Goal: Task Accomplishment & Management: Use online tool/utility

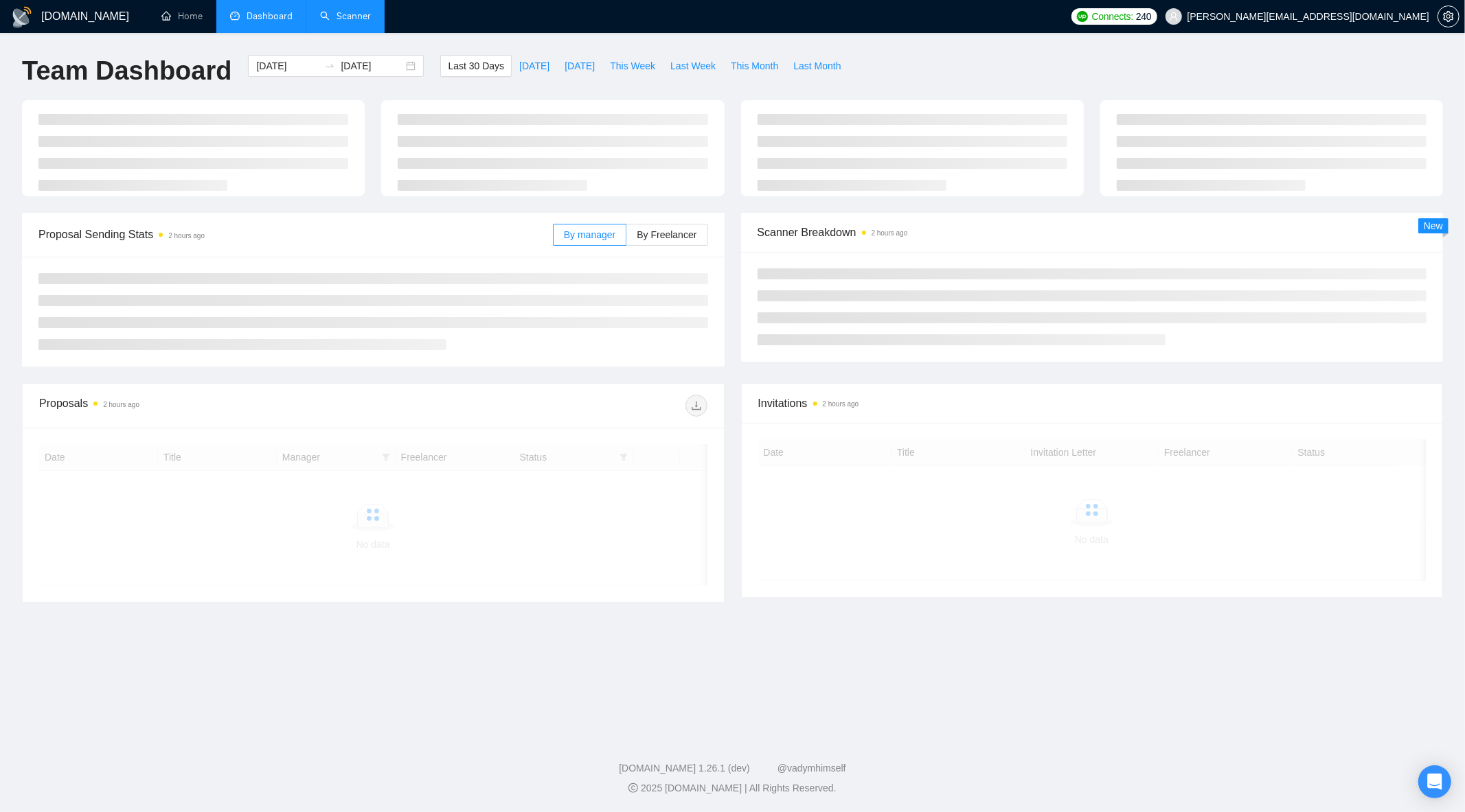
click at [364, 22] on link "Scanner" at bounding box center [345, 16] width 51 height 12
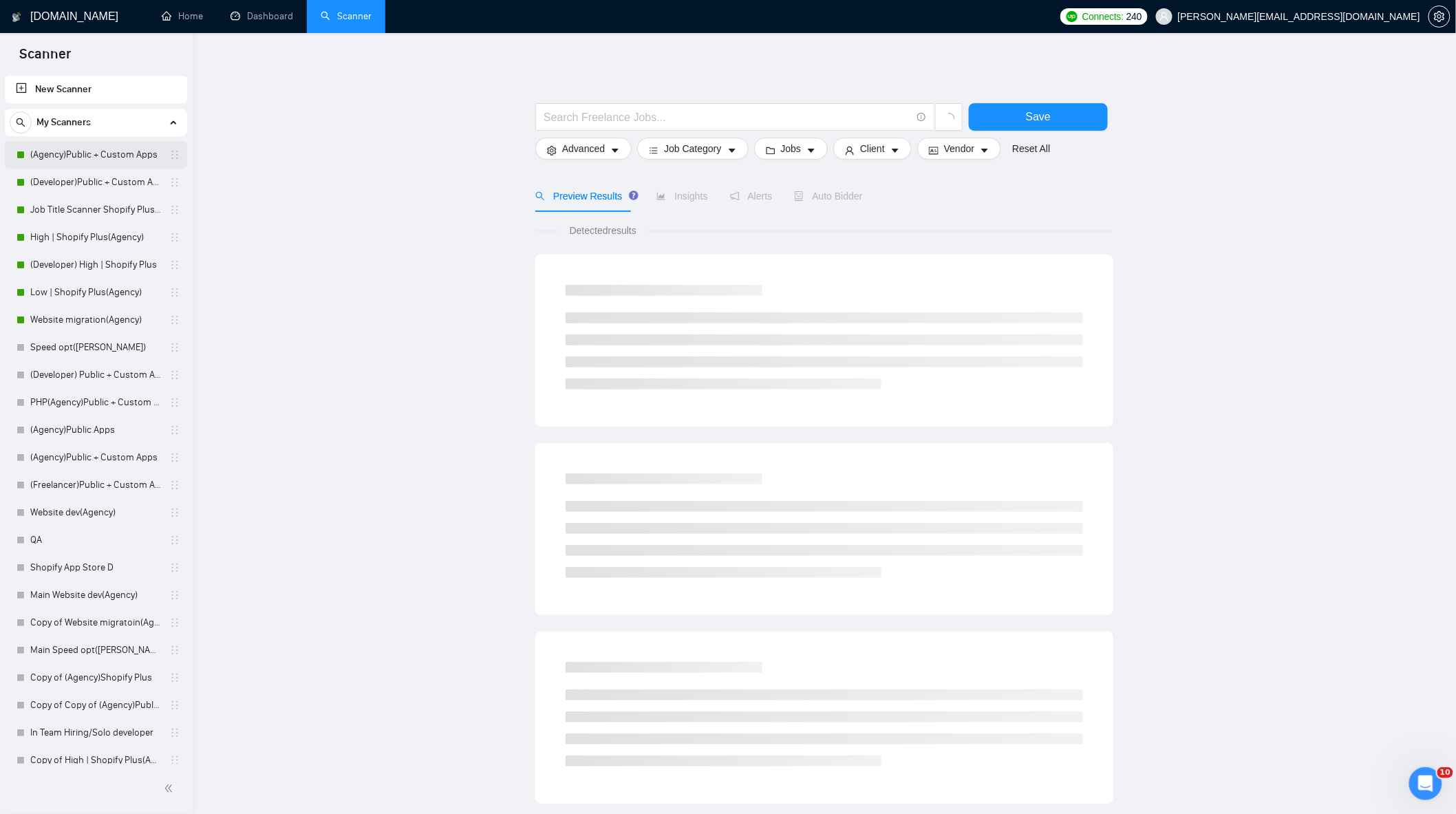
click at [96, 157] on link "(Agency)Public + Custom Apps" at bounding box center [96, 155] width 131 height 27
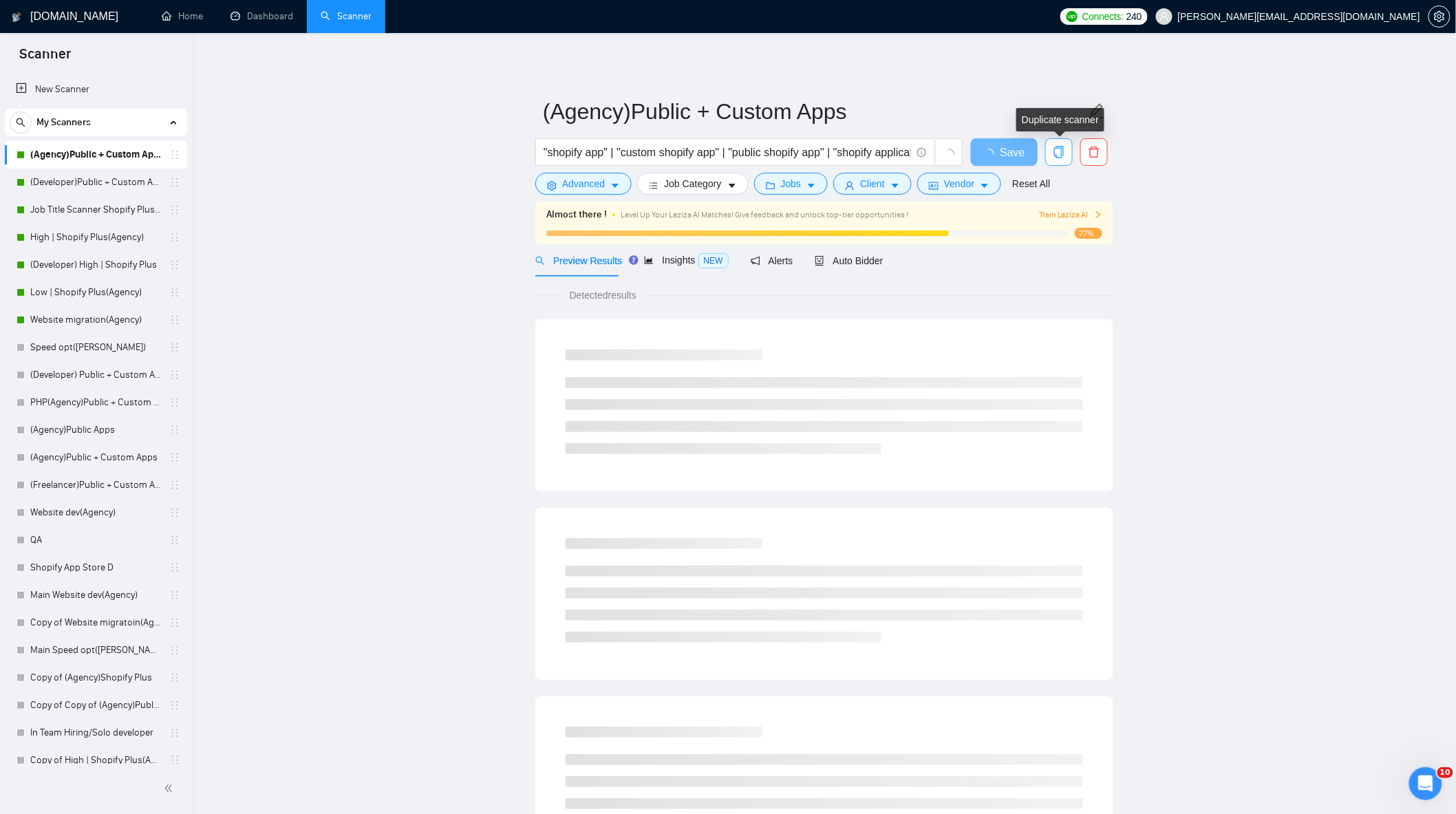
click at [1057, 156] on icon "copy" at bounding box center [1059, 152] width 10 height 12
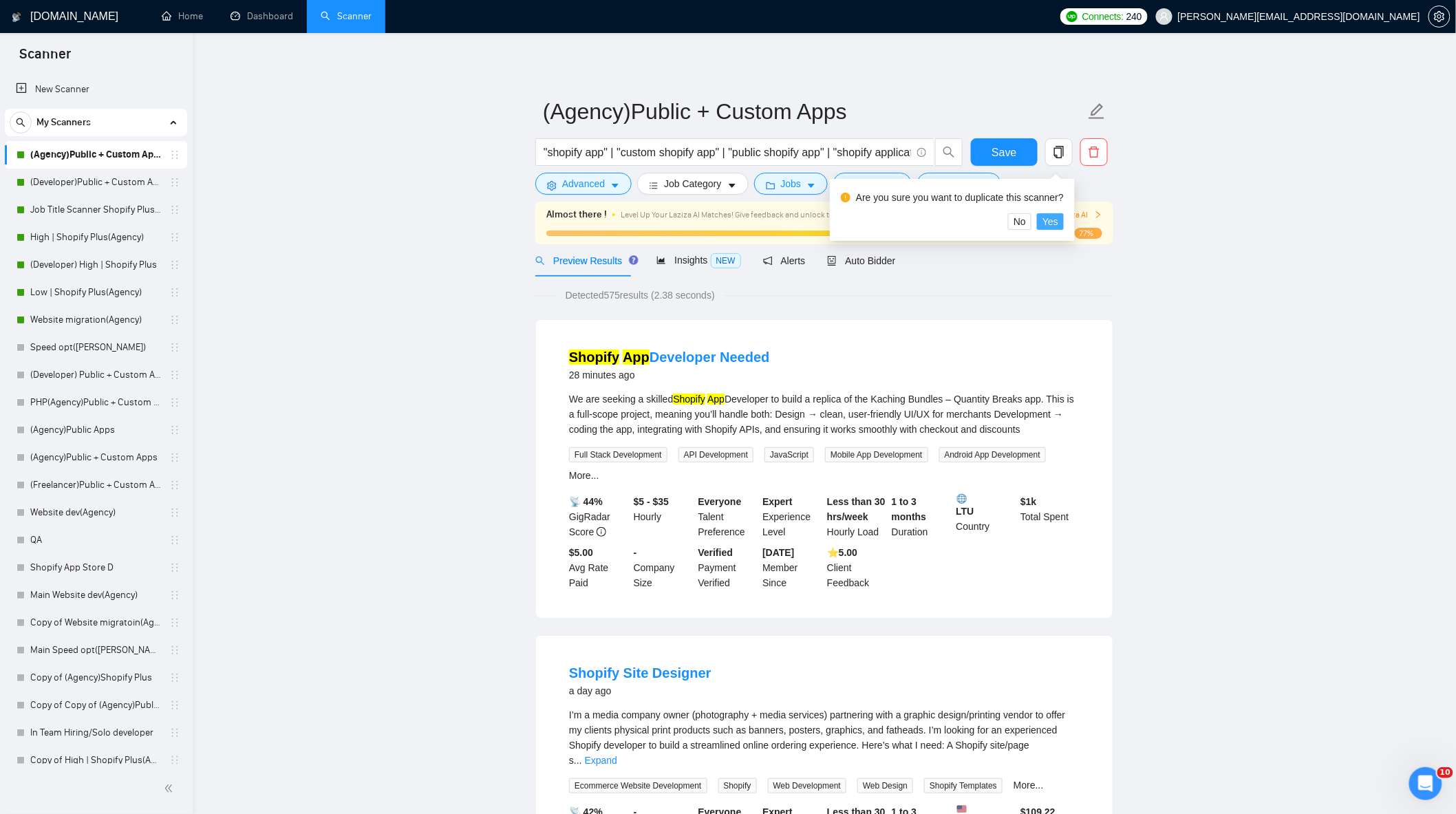
click at [1049, 223] on span "Yes" at bounding box center [1051, 221] width 16 height 15
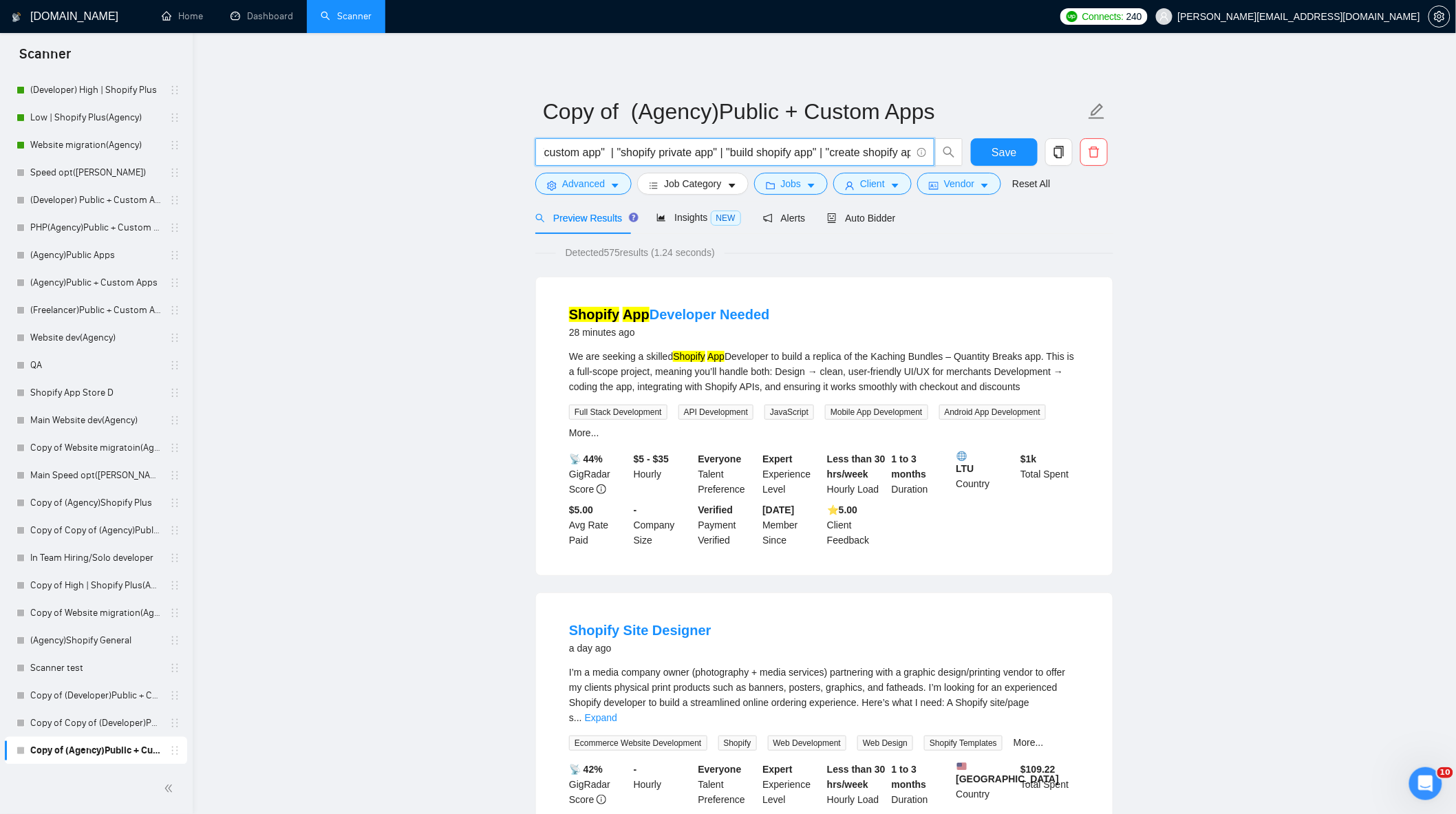
scroll to position [0, 651]
drag, startPoint x: 647, startPoint y: 152, endPoint x: 1159, endPoint y: 209, distance: 515.2
click at [720, 99] on input "Copy of (Agency)Public + Custom Apps" at bounding box center [814, 111] width 542 height 35
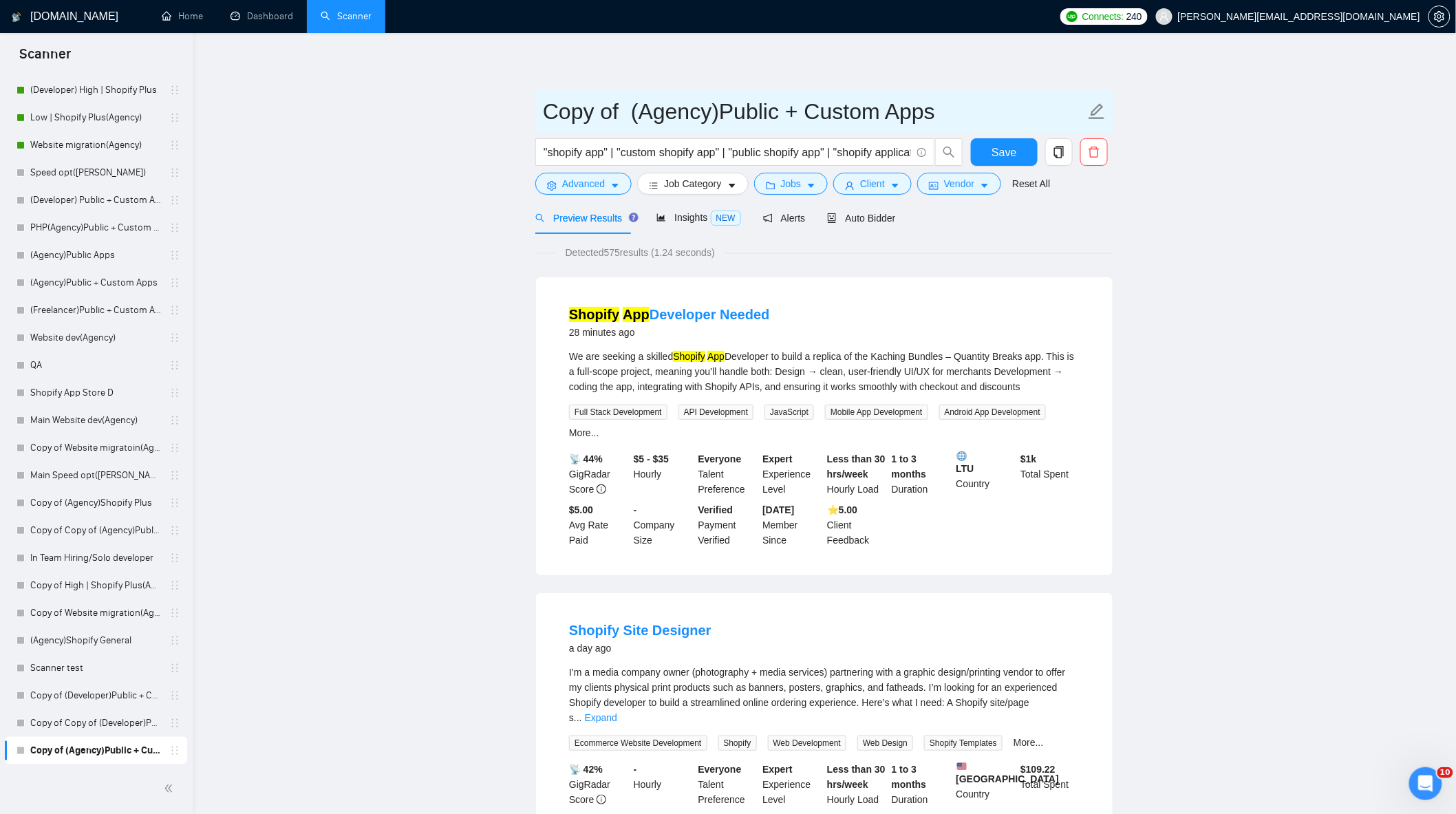
drag, startPoint x: 889, startPoint y: 114, endPoint x: 788, endPoint y: 110, distance: 101.1
click at [788, 110] on input "Copy of (Agency)Public + Custom Apps" at bounding box center [814, 111] width 542 height 35
type input "Copy of (Agency)Public Apps"
click at [1020, 252] on div "Detected 575 results (1.24 seconds)" at bounding box center [824, 252] width 578 height 15
drag, startPoint x: 655, startPoint y: 149, endPoint x: 450, endPoint y: 155, distance: 205.1
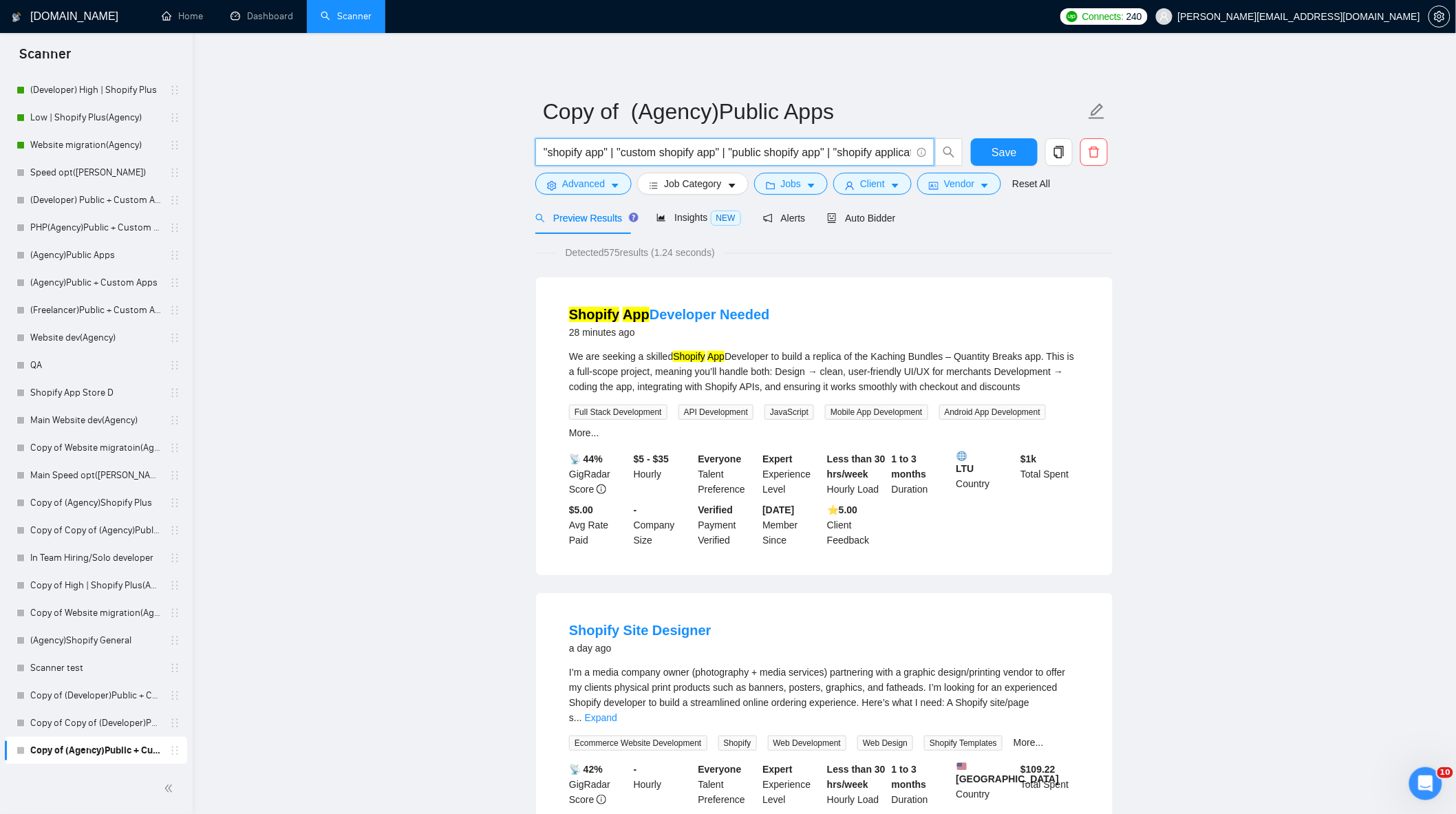
click at [671, 149] on input ""shopify app" | "custom shopify app" | "public shopify app" | "shopify applicat…" at bounding box center [727, 152] width 367 height 17
drag, startPoint x: 615, startPoint y: 152, endPoint x: 438, endPoint y: 141, distance: 177.3
drag, startPoint x: 519, startPoint y: 150, endPoint x: 620, endPoint y: 170, distance: 103.0
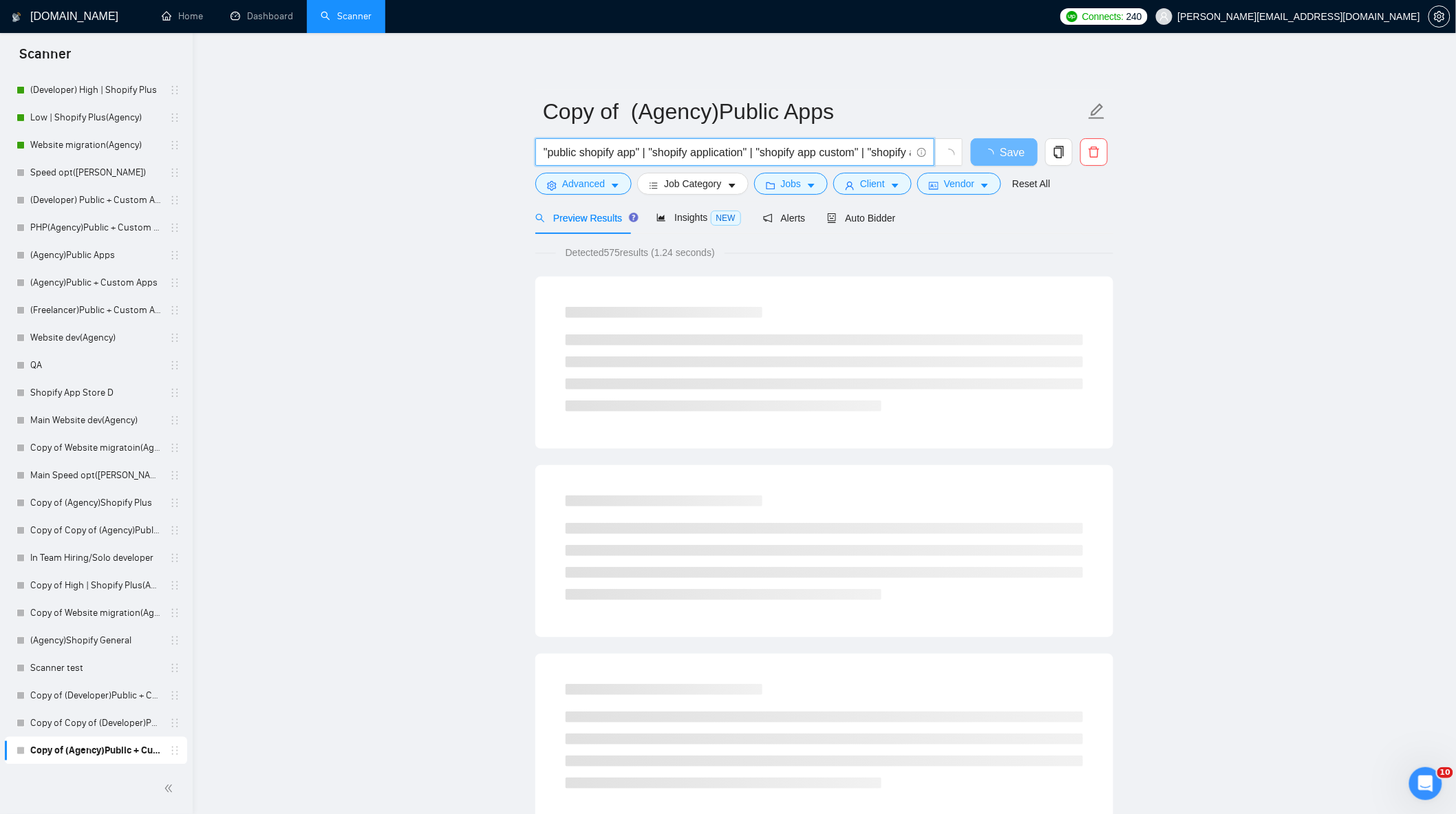
click at [655, 150] on input ""public shopify app" | "shopify application" | "shopify app custom" | "shopify …" at bounding box center [727, 152] width 367 height 17
drag, startPoint x: 717, startPoint y: 156, endPoint x: 978, endPoint y: 174, distance: 261.6
click at [978, 174] on form "Copy of (Agency)Public Apps "public shopify app" | "public shopify application"…" at bounding box center [824, 145] width 578 height 112
click at [700, 158] on input ""public shopify app" | "public shopify application" | "shopify app custom" | "s…" at bounding box center [727, 152] width 367 height 17
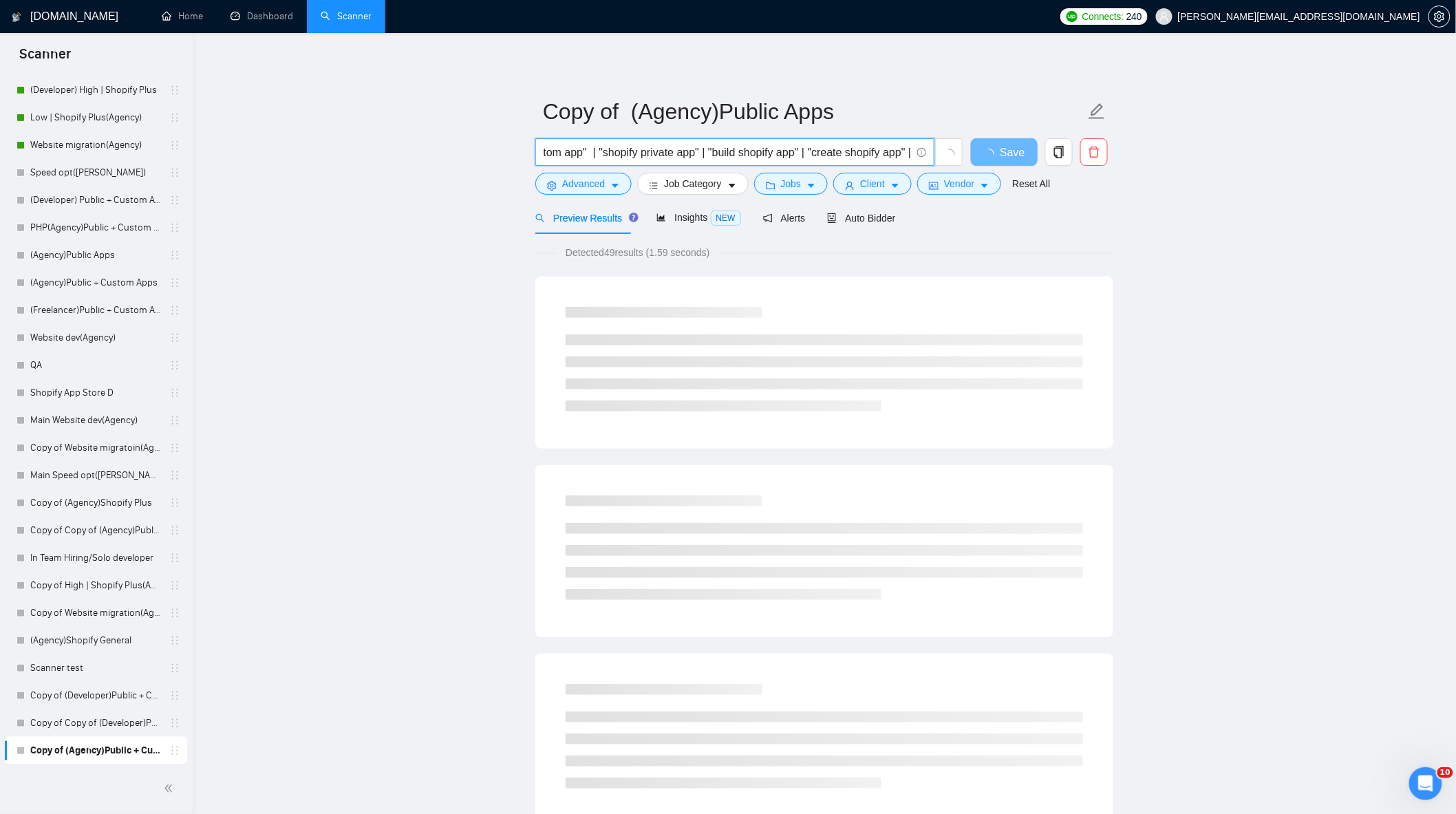
drag, startPoint x: 827, startPoint y: 153, endPoint x: 859, endPoint y: 157, distance: 32.2
click at [1108, 176] on form "Copy of (Agency)Public Apps "public shopify app" | "public shopify application"…" at bounding box center [824, 145] width 578 height 112
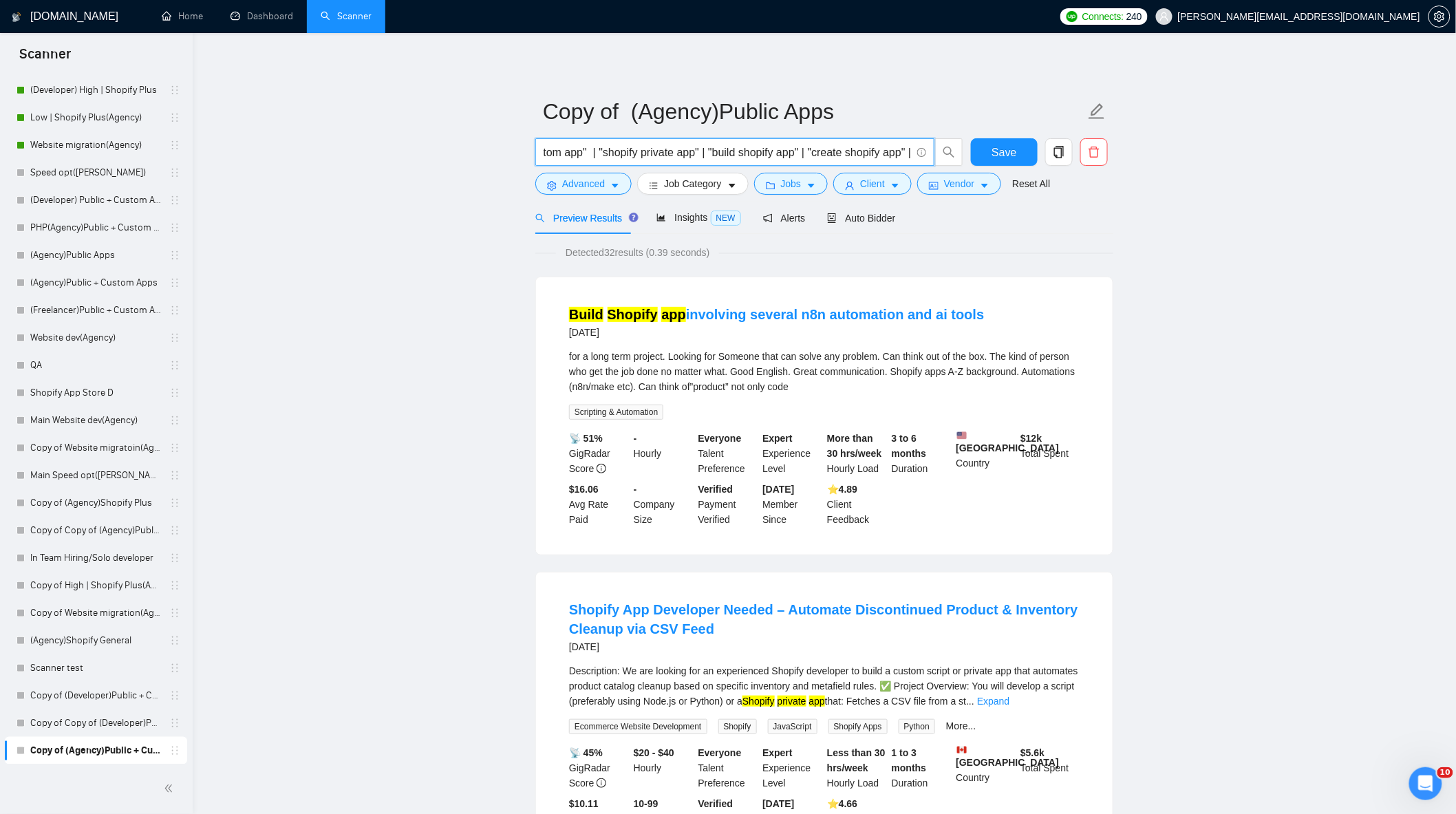
drag, startPoint x: 865, startPoint y: 152, endPoint x: 873, endPoint y: 153, distance: 8.1
click at [867, 152] on input ""public shopify app" | "public shopify application" | "shopify app custom" | "s…" at bounding box center [727, 152] width 367 height 17
click at [889, 153] on input ""public shopify app" | "public shopify application" | "shopify app custom" | "s…" at bounding box center [727, 152] width 367 height 17
click at [881, 153] on input ""public shopify app" | "public shopify application" | "shopify app custom" | "s…" at bounding box center [727, 152] width 367 height 17
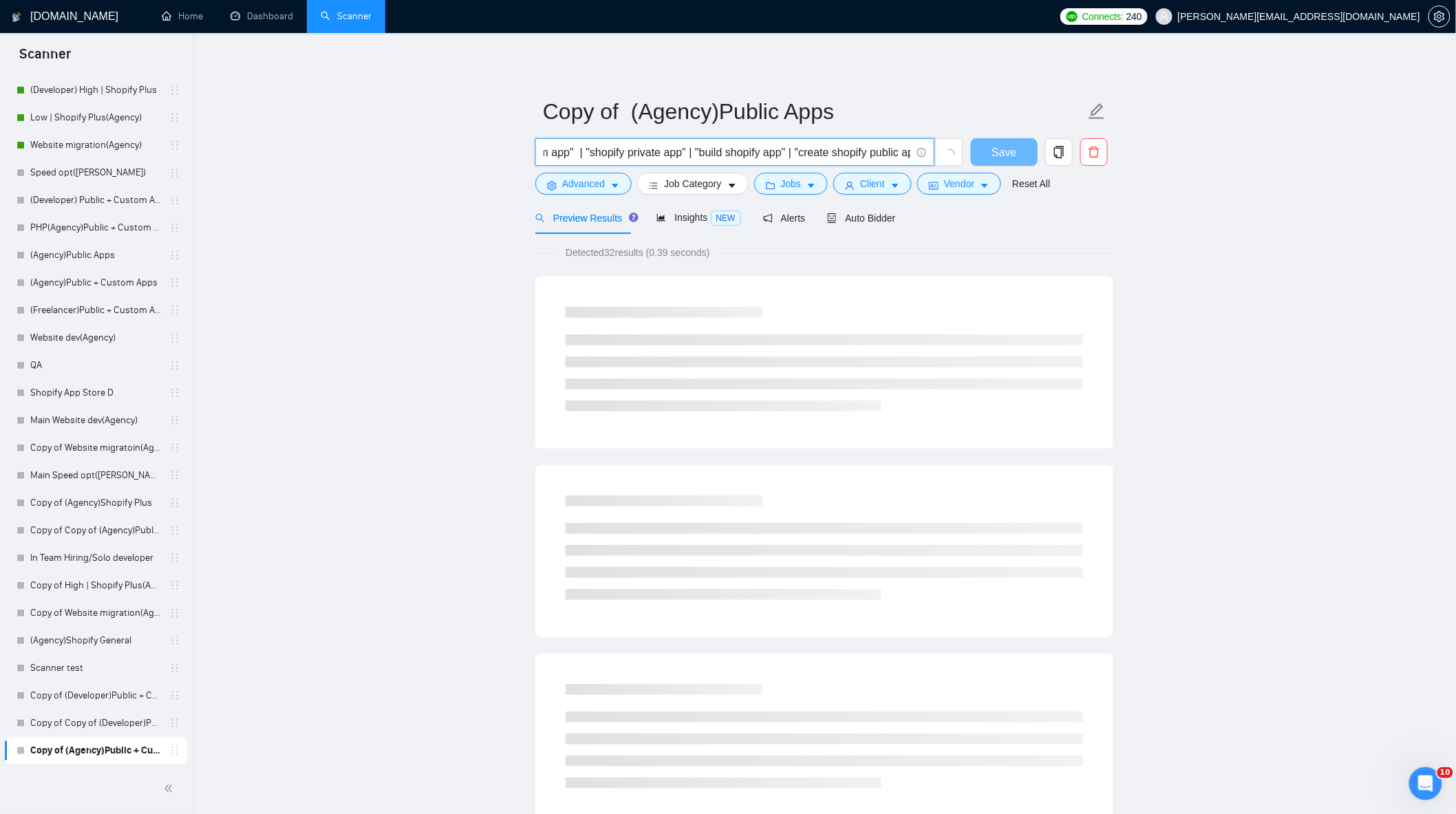
scroll to position [0, 0]
drag, startPoint x: 779, startPoint y: 153, endPoint x: 787, endPoint y: 153, distance: 8.0
click at [787, 153] on input ""public shopify app" | "public shopify application" | "shopify app custom" | "s…" at bounding box center [727, 152] width 367 height 17
click at [904, 151] on input ""public shopify app" | "public shopify application" | "shopify app custom" | "s…" at bounding box center [727, 152] width 367 height 17
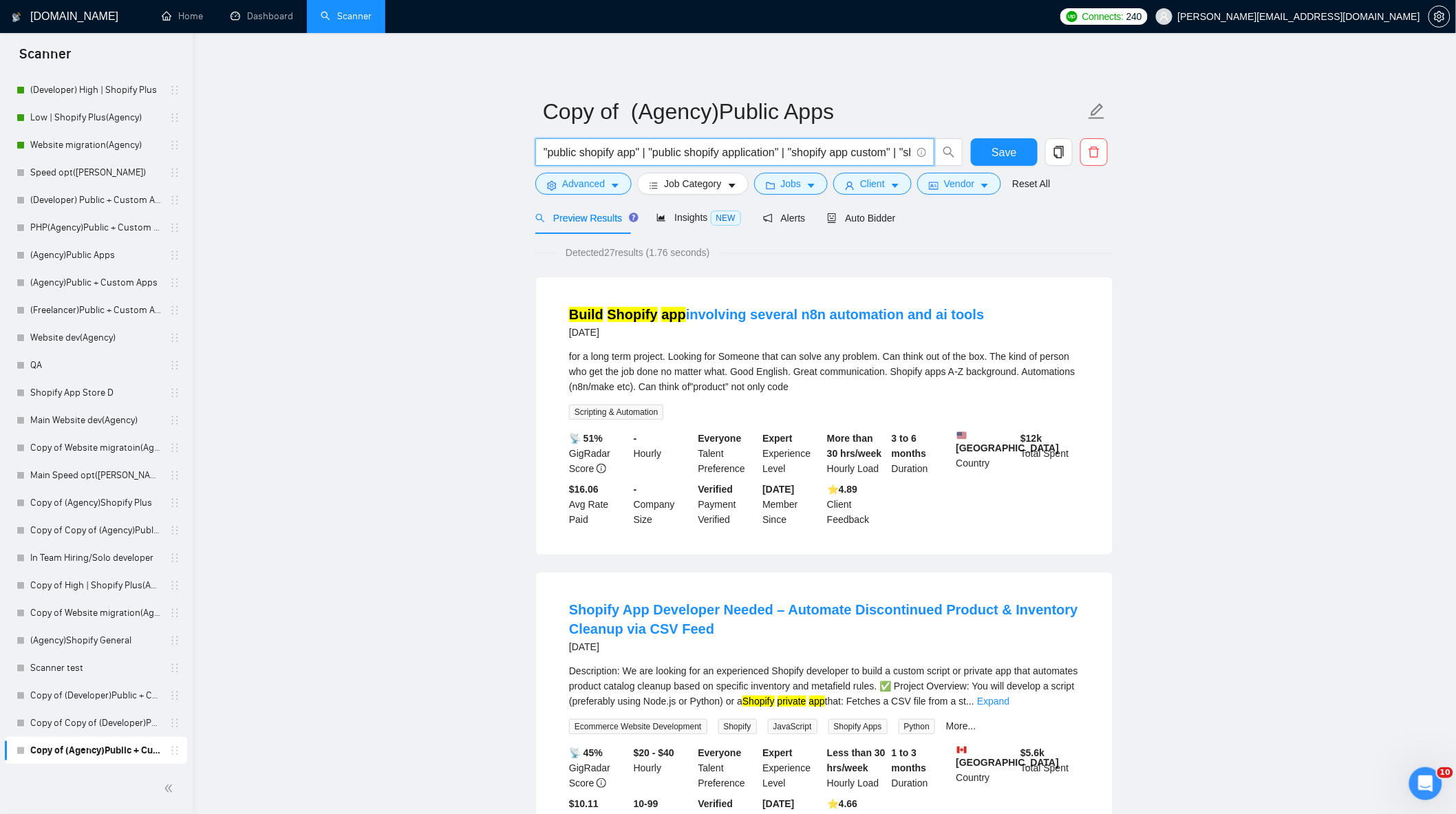
drag, startPoint x: 892, startPoint y: 151, endPoint x: 858, endPoint y: 150, distance: 34.0
click at [858, 150] on input ""public shopify app" | "public shopify application" | "shopify app custom" | "s…" at bounding box center [727, 152] width 367 height 17
drag, startPoint x: 808, startPoint y: 155, endPoint x: 1177, endPoint y: 212, distance: 373.4
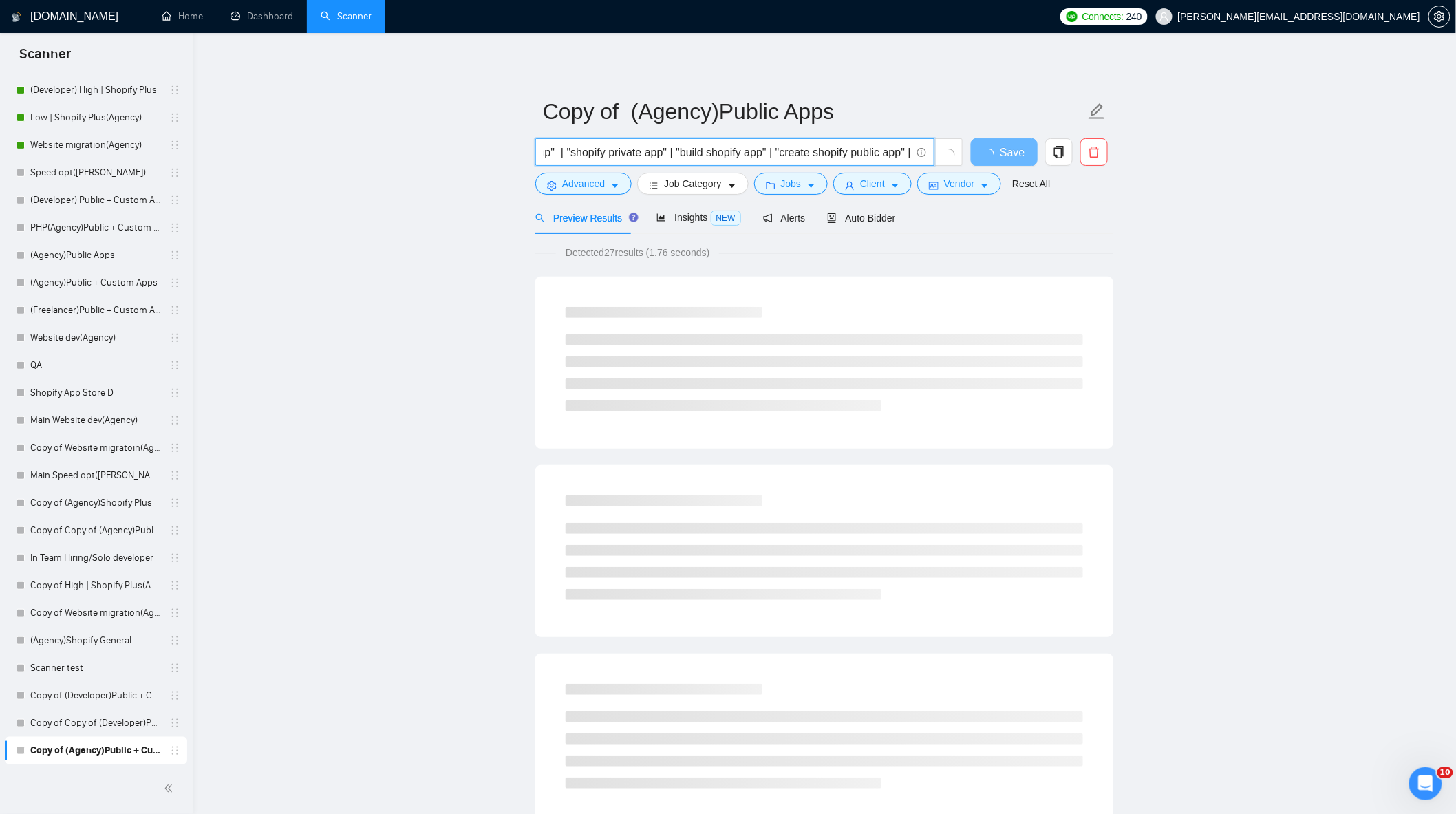
click at [769, 150] on input ""public shopify app" | "public shopify application" | "shopify app public" | "s…" at bounding box center [727, 152] width 367 height 17
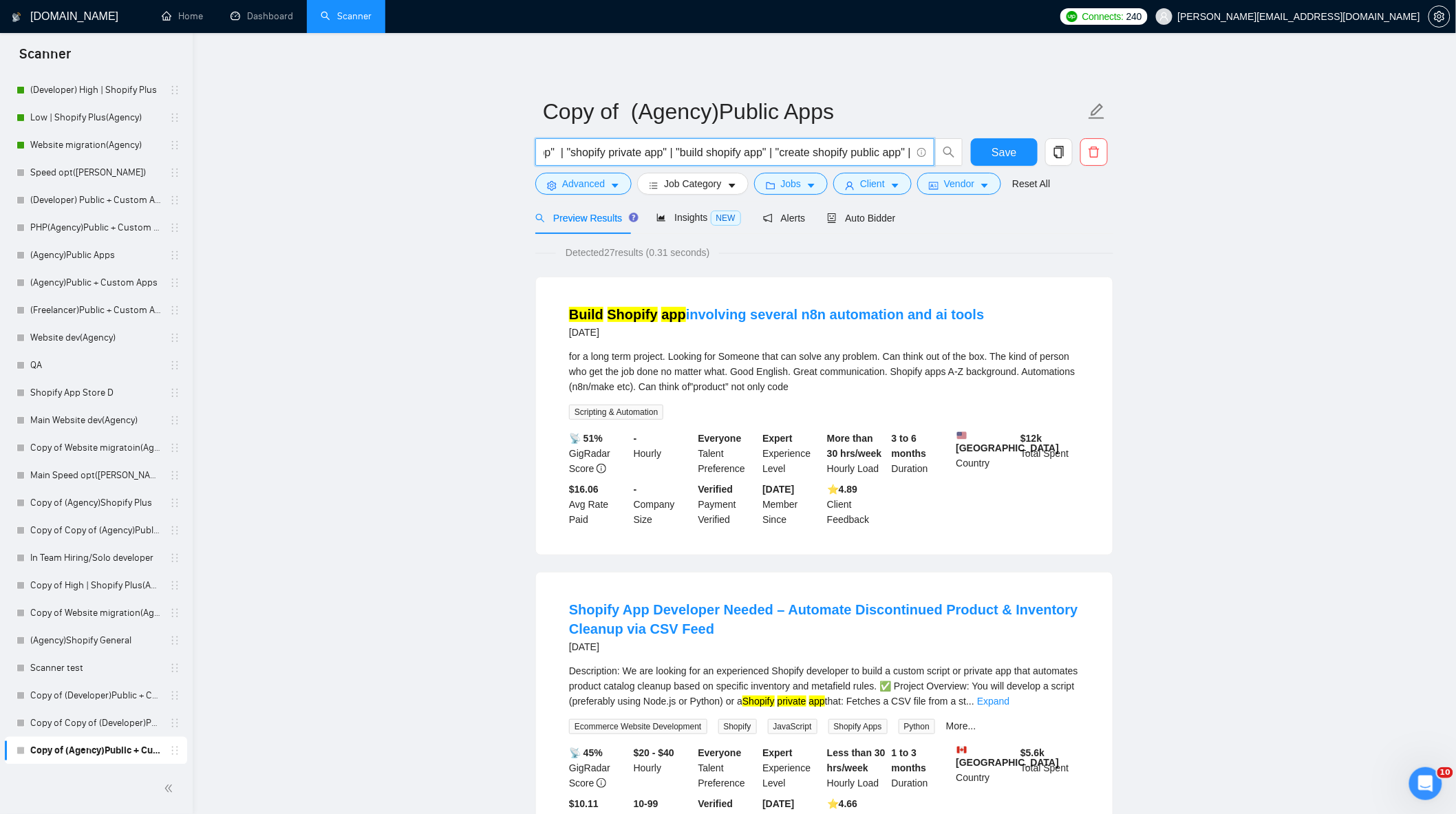
click at [744, 153] on input ""public shopify app" | "public shopify application" | "shopify app public" | "s…" at bounding box center [727, 152] width 367 height 17
drag, startPoint x: 861, startPoint y: 154, endPoint x: 1000, endPoint y: 180, distance: 141.4
click at [1051, 187] on form "Copy of (Agency)Public Apps "public shopify app" | "public shopify application"…" at bounding box center [824, 145] width 578 height 112
click at [865, 150] on input ""public shopify app" | "public shopify application" | "shopify app public" | "s…" at bounding box center [727, 152] width 367 height 17
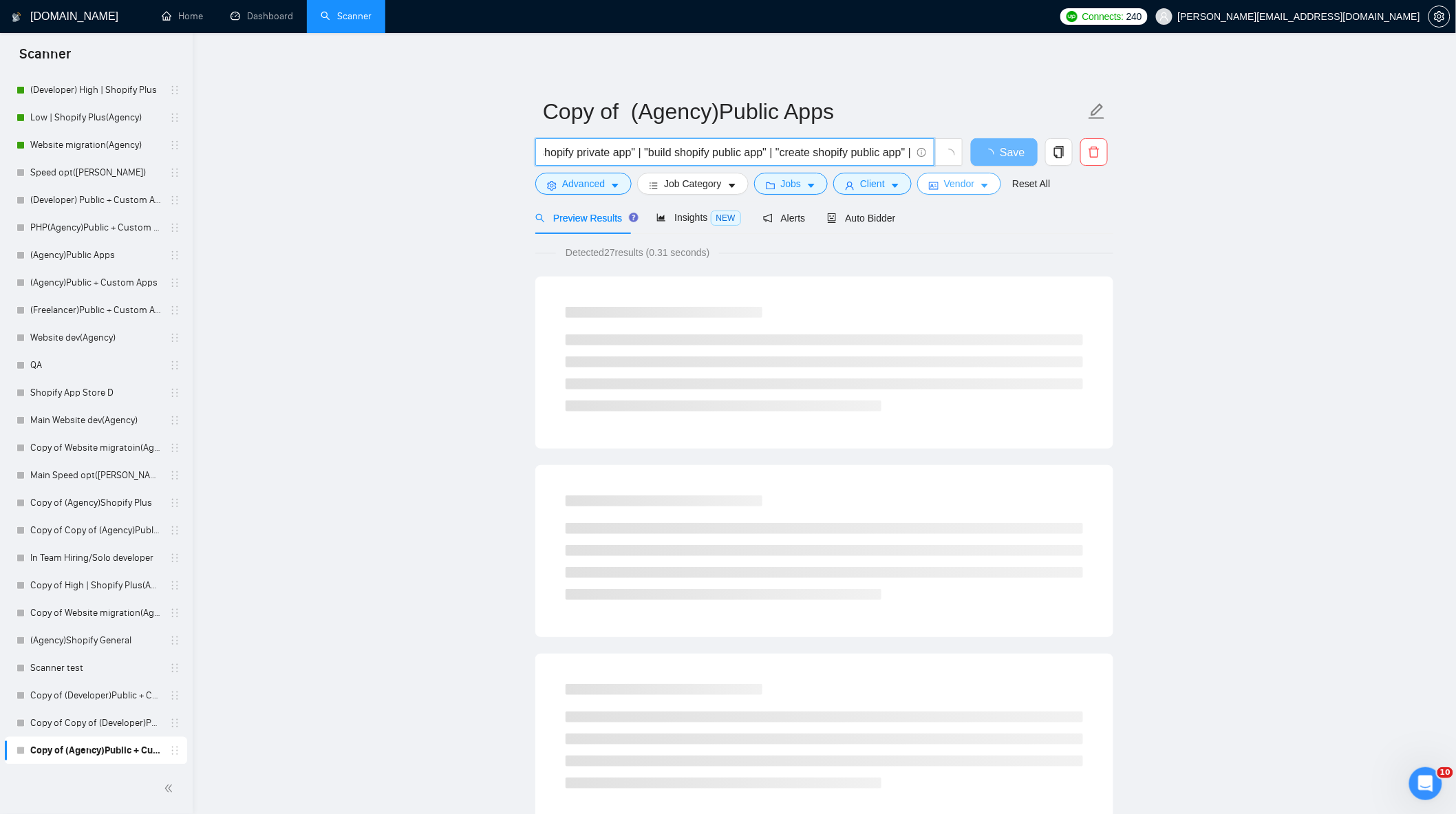
drag, startPoint x: 912, startPoint y: 156, endPoint x: 952, endPoint y: 180, distance: 46.6
click at [955, 158] on span ""public shopify app" | "public shopify application" | "shopify app public" | "s…" at bounding box center [749, 152] width 428 height 27
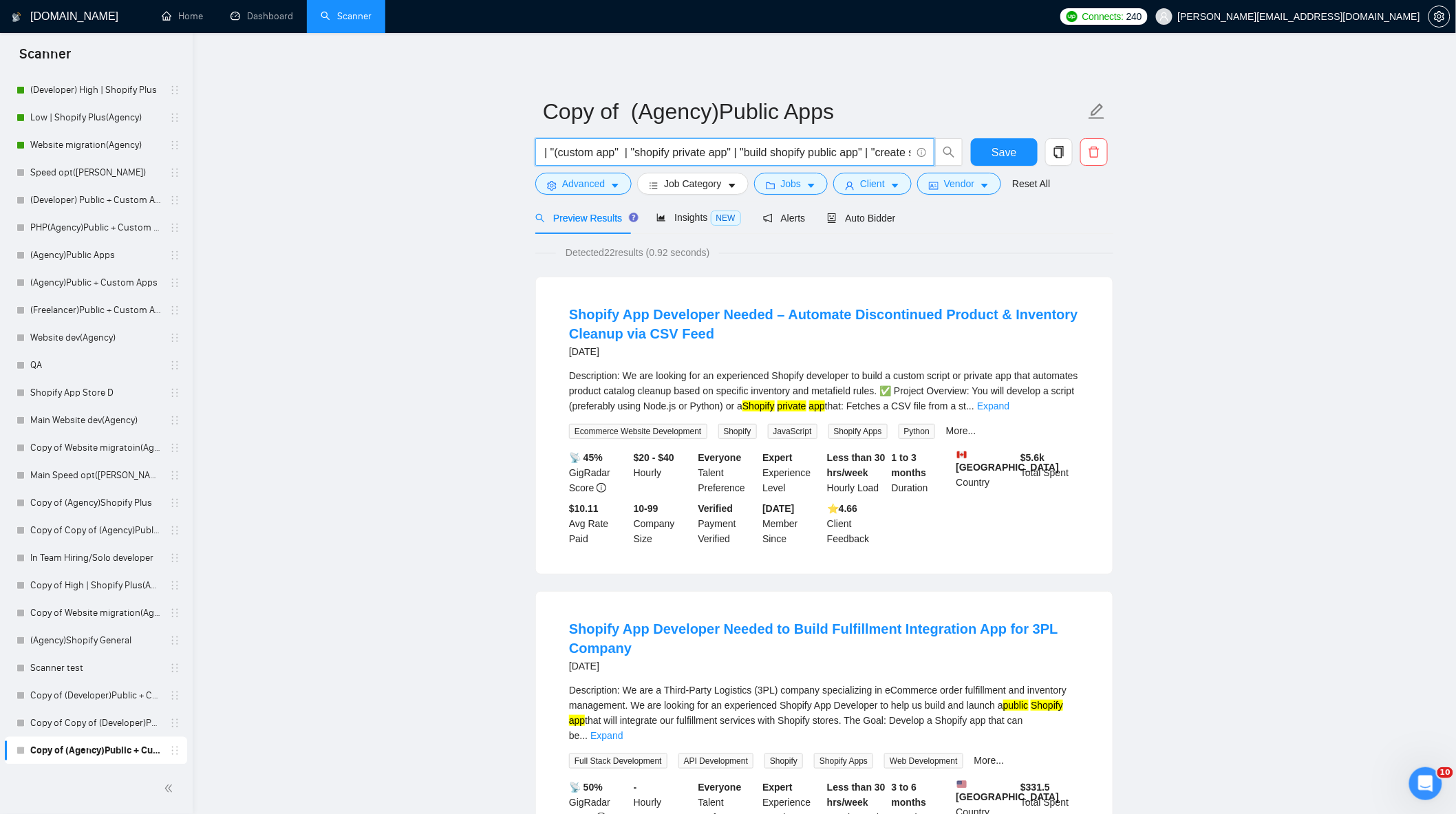
scroll to position [0, 403]
drag, startPoint x: 735, startPoint y: 151, endPoint x: 579, endPoint y: 153, distance: 156.0
click at [579, 153] on input ""public shopify app" | "public shopify application" | "shopify app public" | "s…" at bounding box center [727, 152] width 367 height 17
click at [805, 153] on input ""public shopify app" | "public shopify application" | "shopify app public" | "s…" at bounding box center [727, 152] width 367 height 17
drag, startPoint x: 785, startPoint y: 151, endPoint x: 596, endPoint y: 149, distance: 189.0
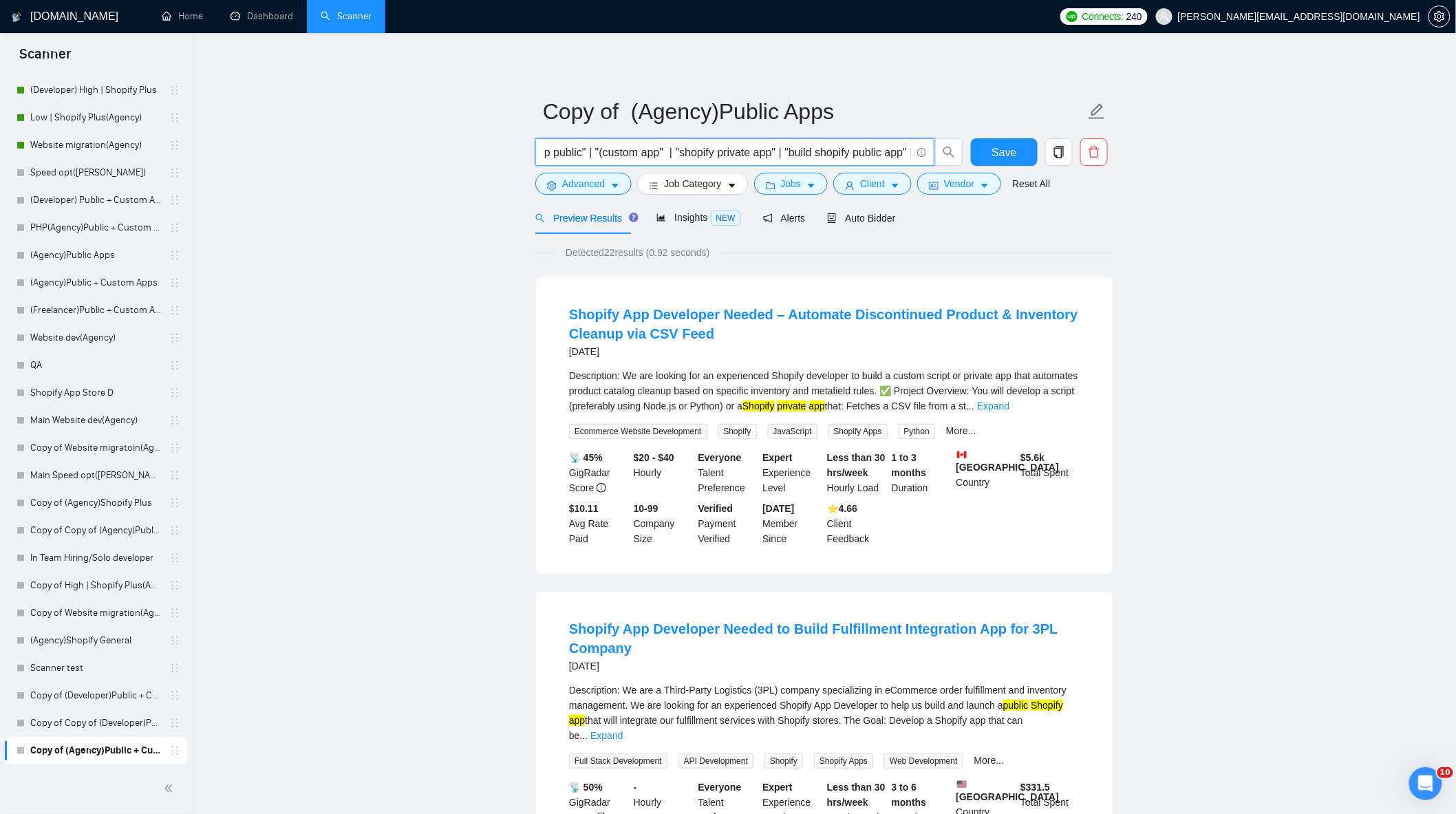
click at [596, 149] on input ""public shopify app" | "public shopify application" | "shopify app public" | "s…" at bounding box center [727, 152] width 367 height 17
type input ""public shopify app" | "public shopify application" | "shopify app public" | "s…"
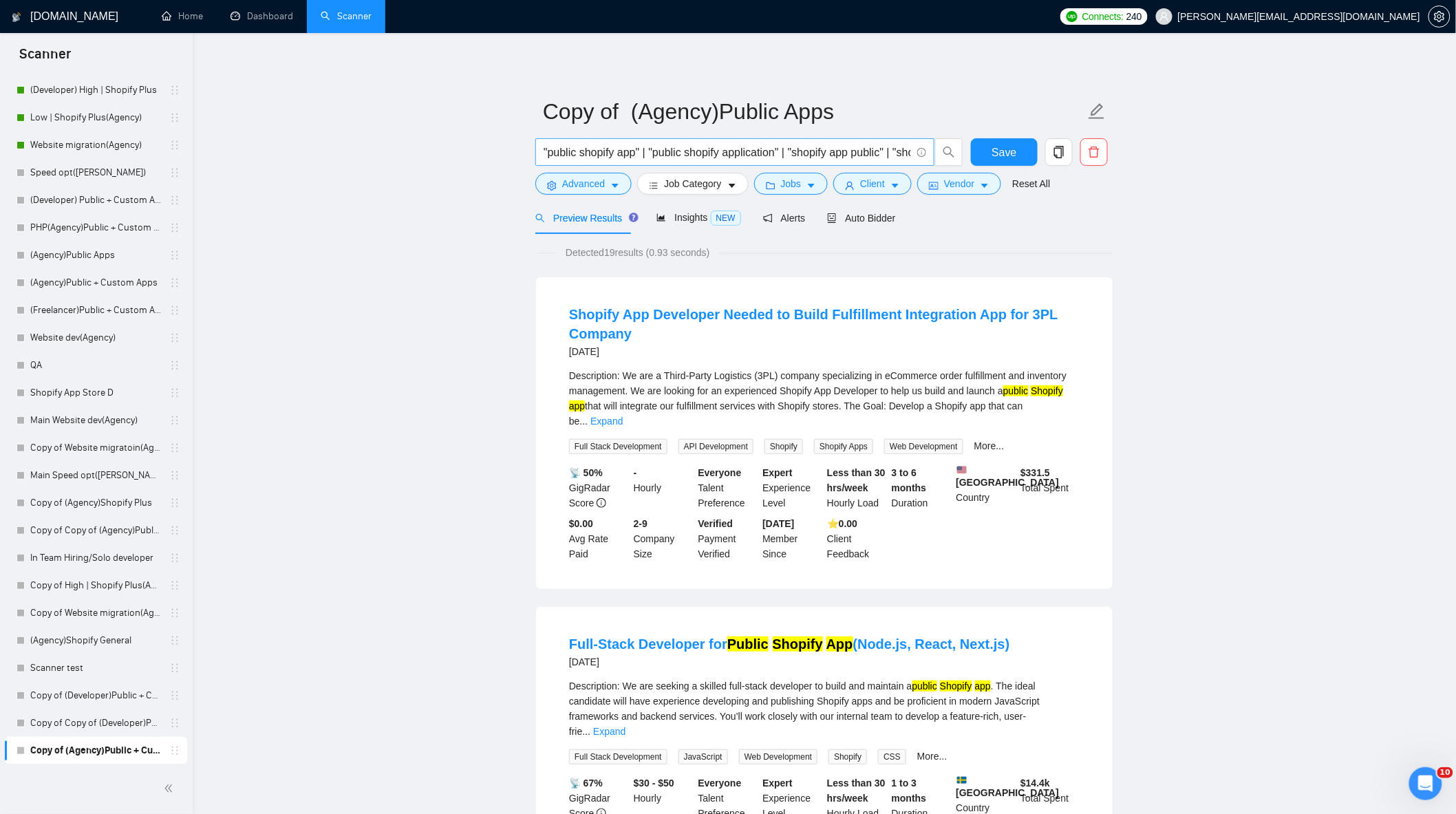
drag, startPoint x: 542, startPoint y: 153, endPoint x: 621, endPoint y: 156, distance: 79.1
click at [621, 156] on span ""public shopify app" | "public shopify application" | "shopify app public" | "s…" at bounding box center [734, 152] width 399 height 27
drag, startPoint x: 753, startPoint y: 162, endPoint x: 1119, endPoint y: 223, distance: 371.0
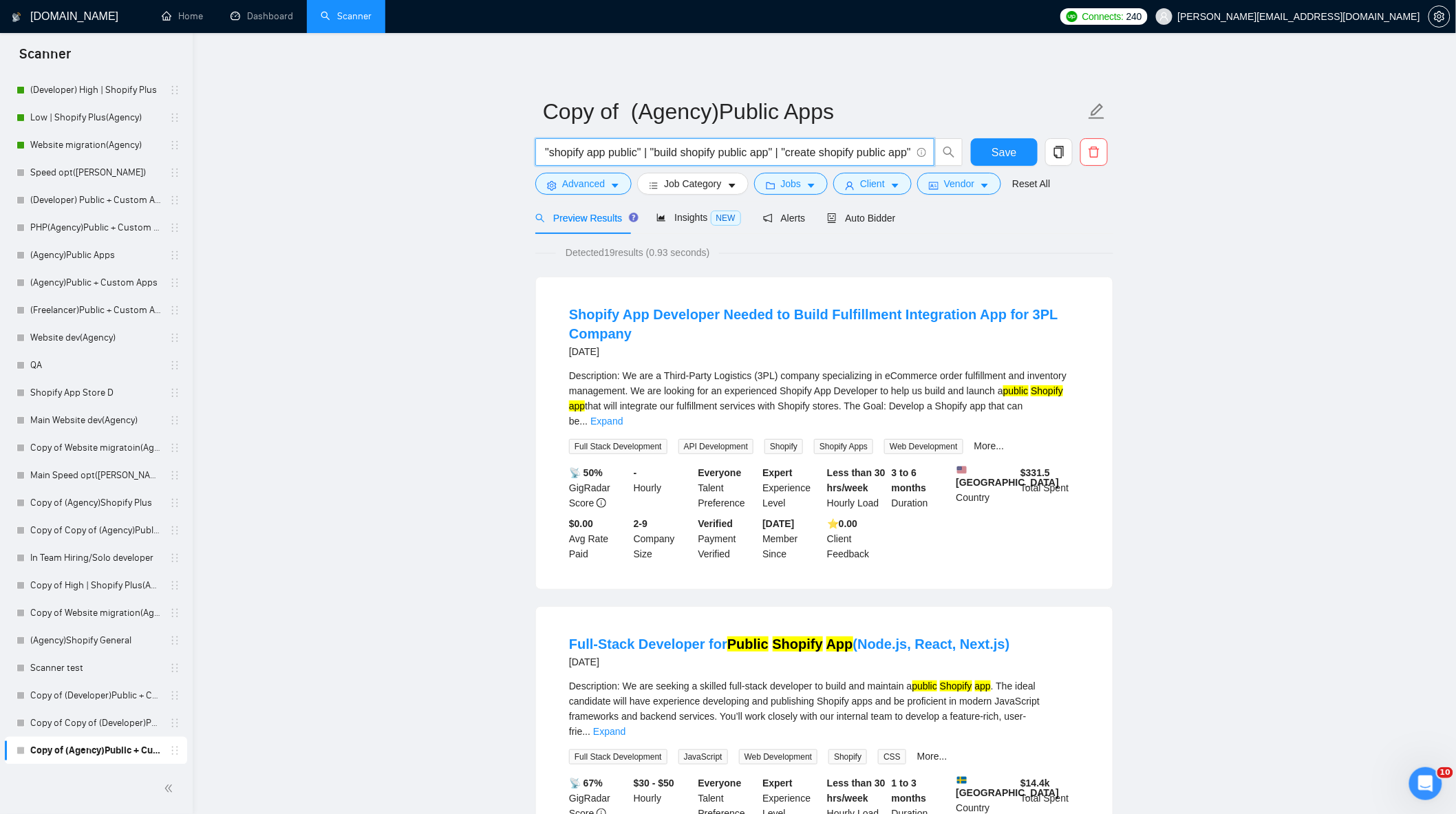
click at [869, 155] on input ""public shopify app" | "public shopify application" | "shopify app public" | "s…" at bounding box center [727, 152] width 367 height 17
drag, startPoint x: 907, startPoint y: 153, endPoint x: 1000, endPoint y: 193, distance: 101.2
click at [1000, 193] on form "Copy of (Agency)Public Apps "public shopify app" | "public shopify application"…" at bounding box center [824, 145] width 578 height 112
click at [911, 155] on input ""public shopify app" | "public shopify application" | "shopify app public" | "s…" at bounding box center [727, 152] width 367 height 17
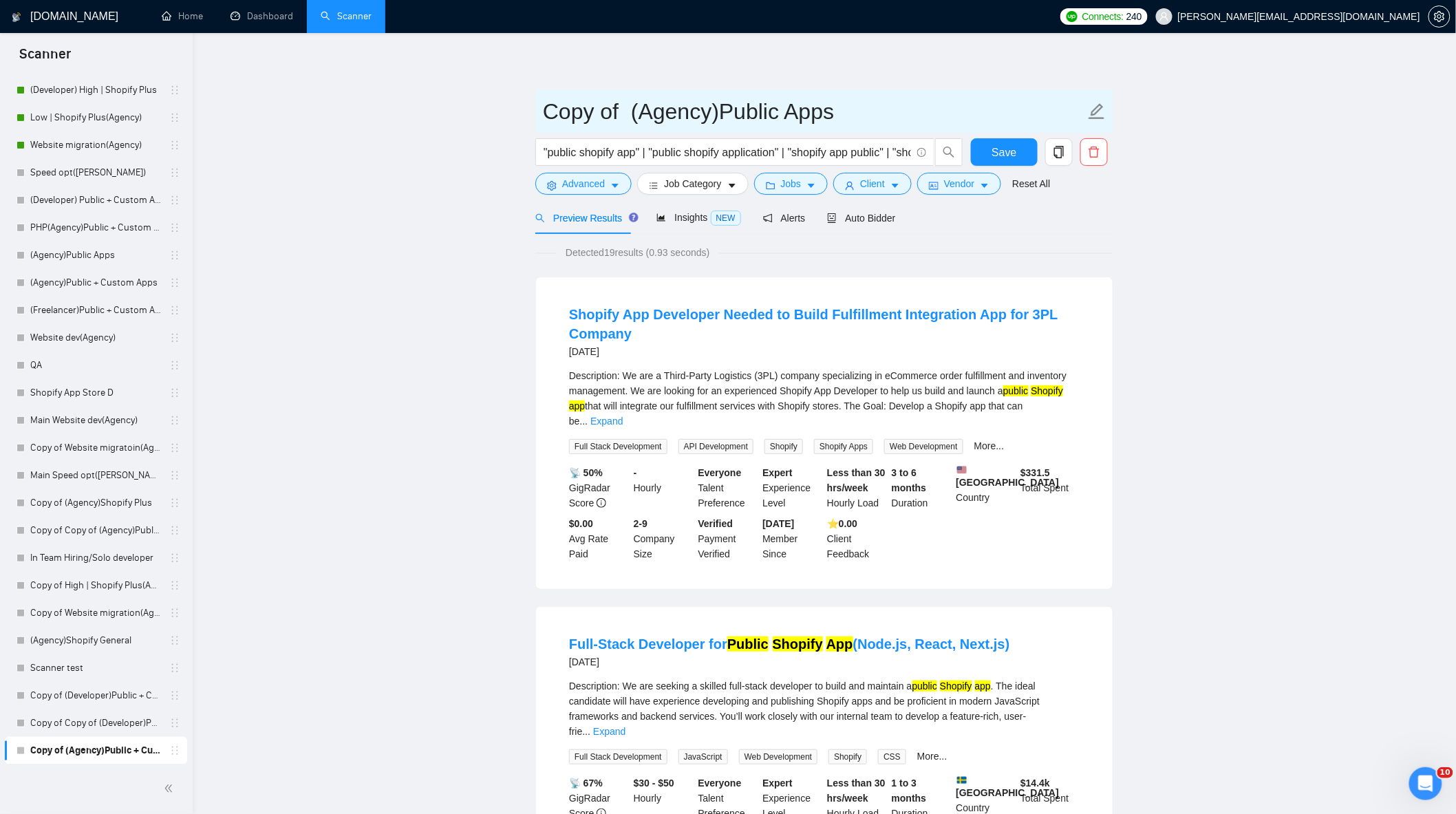
drag, startPoint x: 631, startPoint y: 107, endPoint x: 452, endPoint y: 114, distance: 179.1
type input "(Agency)Public Apps"
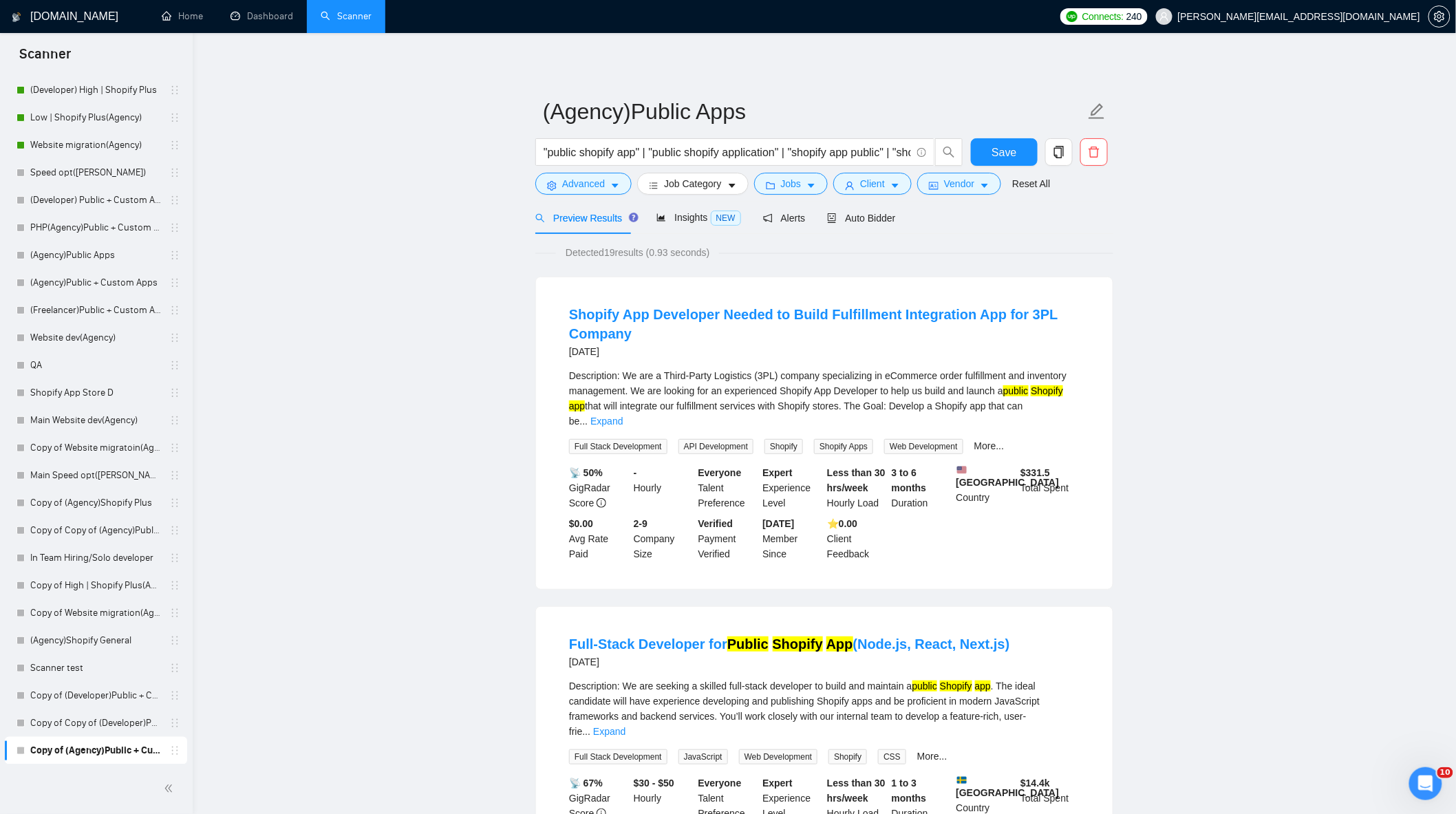
click at [845, 213] on span "Auto Bidder" at bounding box center [861, 219] width 68 height 11
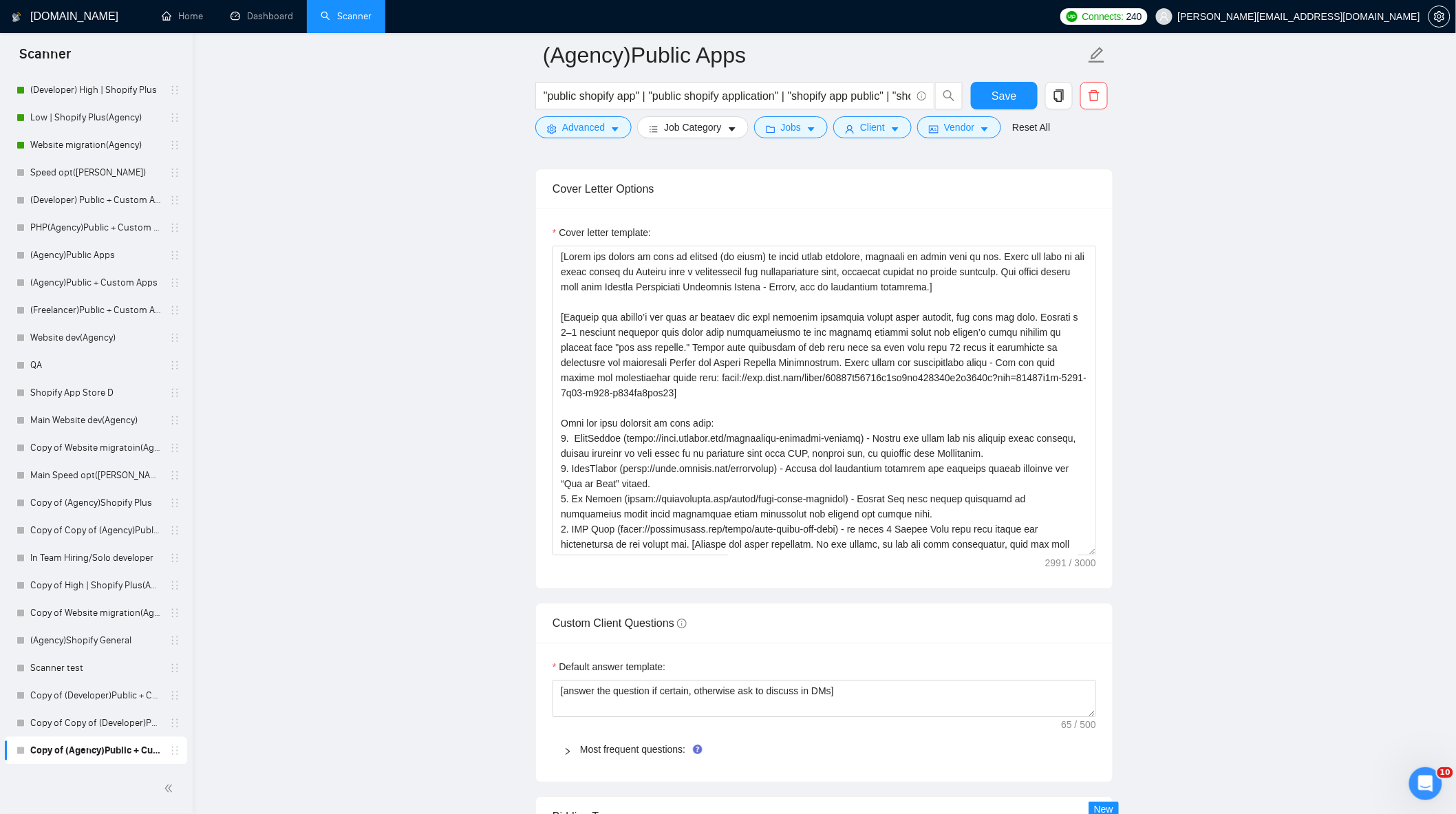
scroll to position [1529, 0]
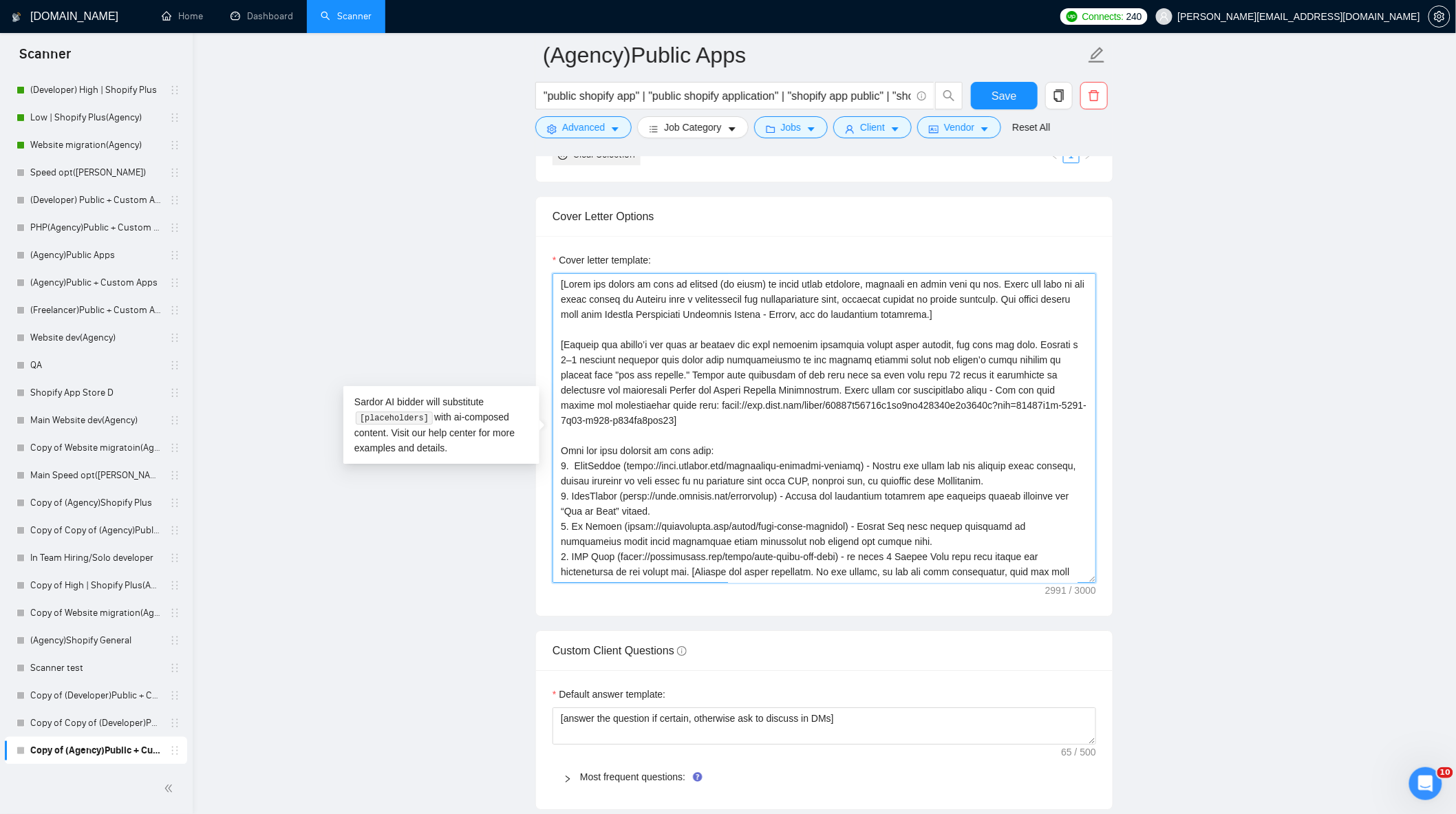
drag, startPoint x: 680, startPoint y: 397, endPoint x: 628, endPoint y: 391, distance: 52.3
click at [628, 391] on textarea "Cover letter template:" at bounding box center [824, 427] width 544 height 309
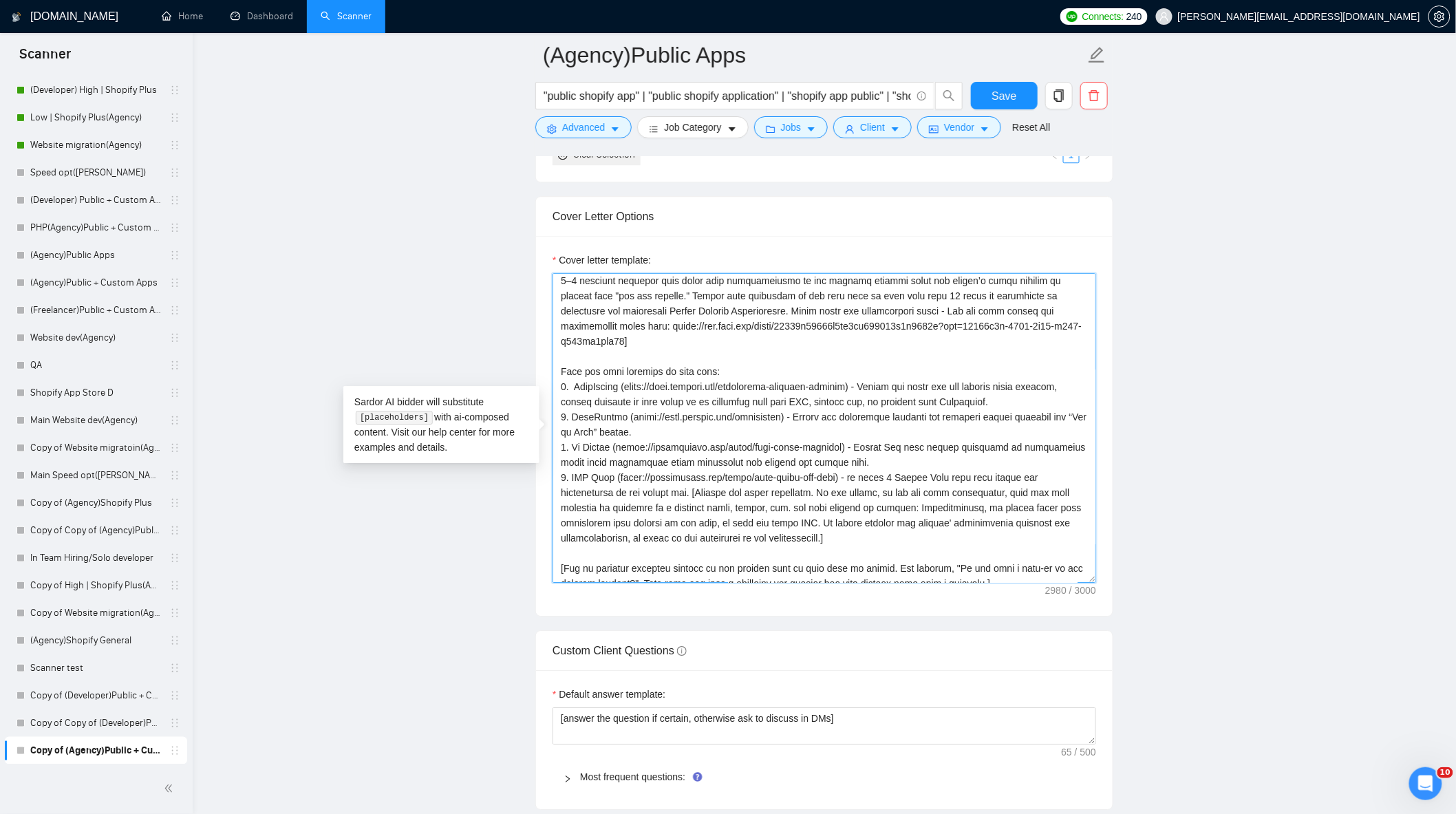
scroll to position [153, 0]
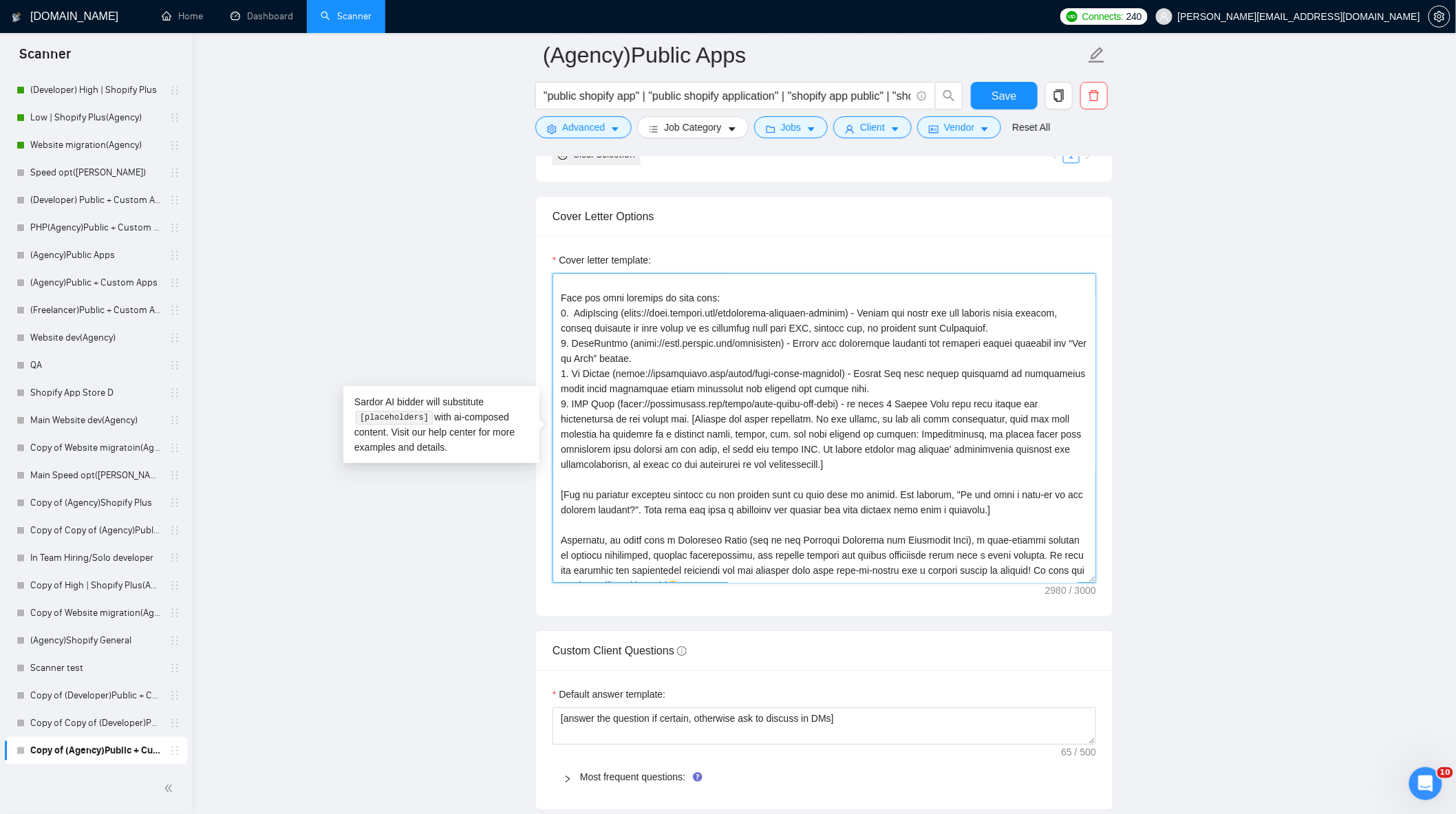
drag, startPoint x: 561, startPoint y: 378, endPoint x: 687, endPoint y: 420, distance: 132.8
click at [687, 420] on textarea "Cover letter template:" at bounding box center [824, 427] width 544 height 309
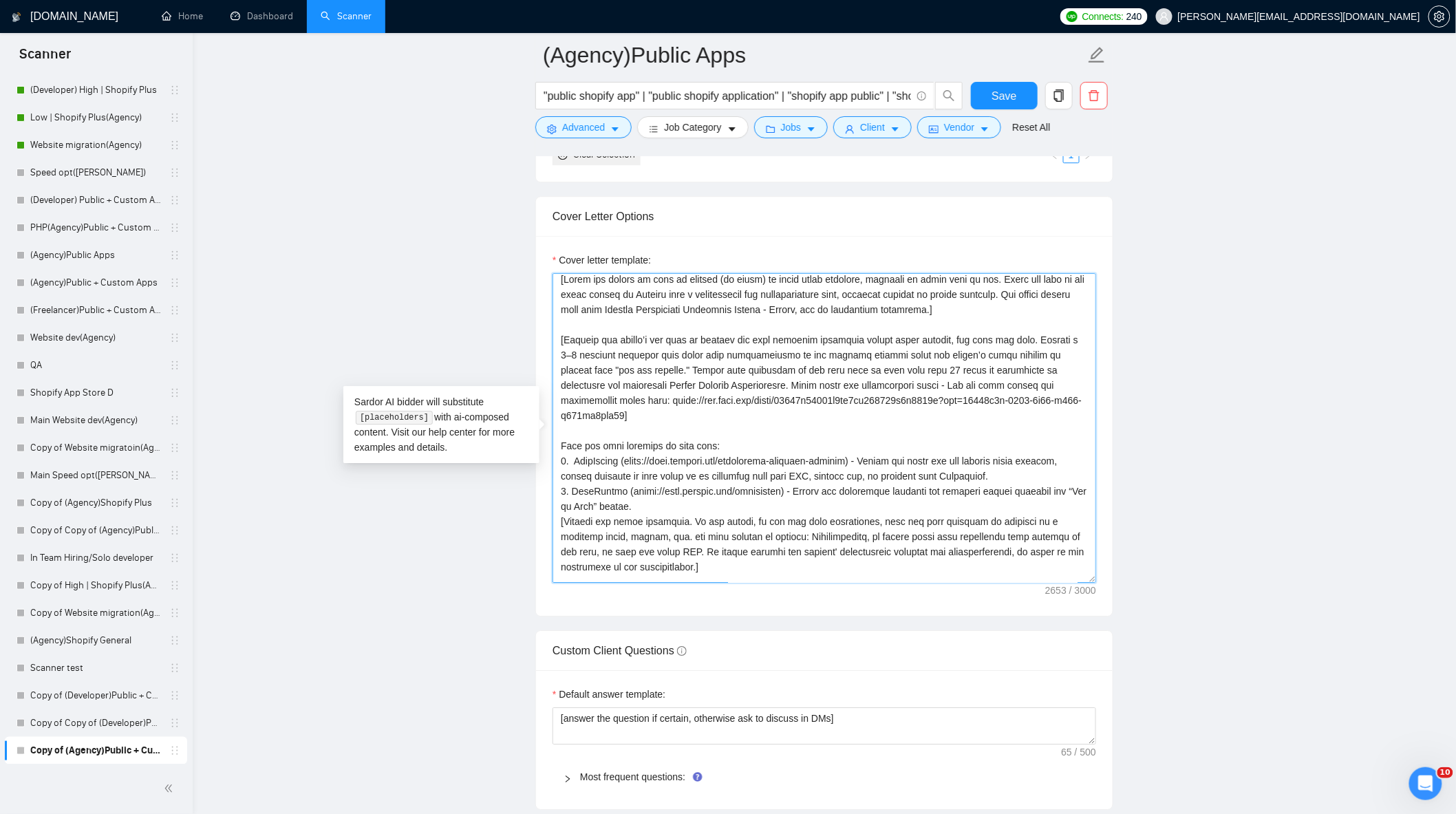
scroll to position [0, 0]
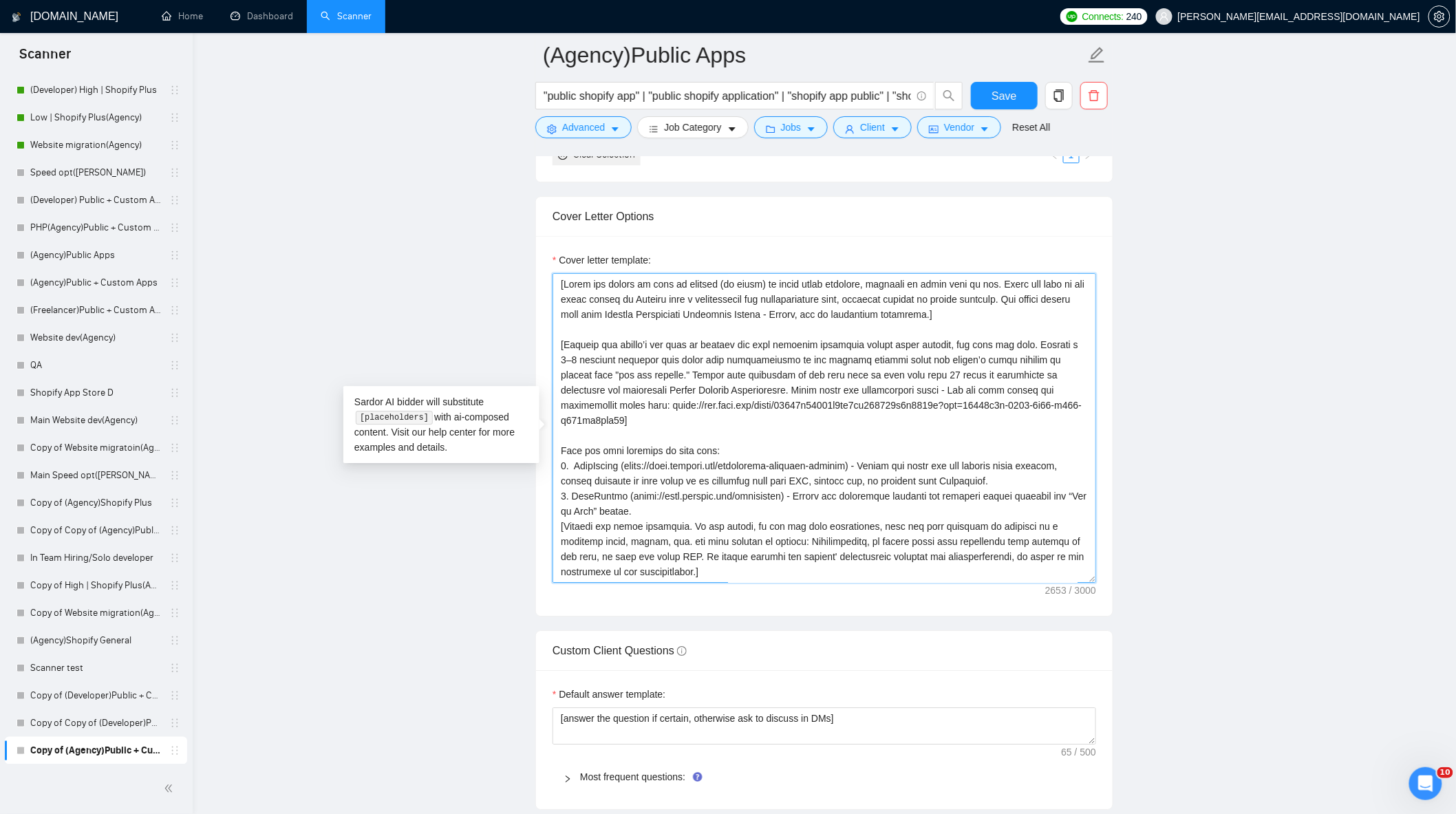
click at [562, 456] on textarea "Cover letter template:" at bounding box center [824, 427] width 544 height 309
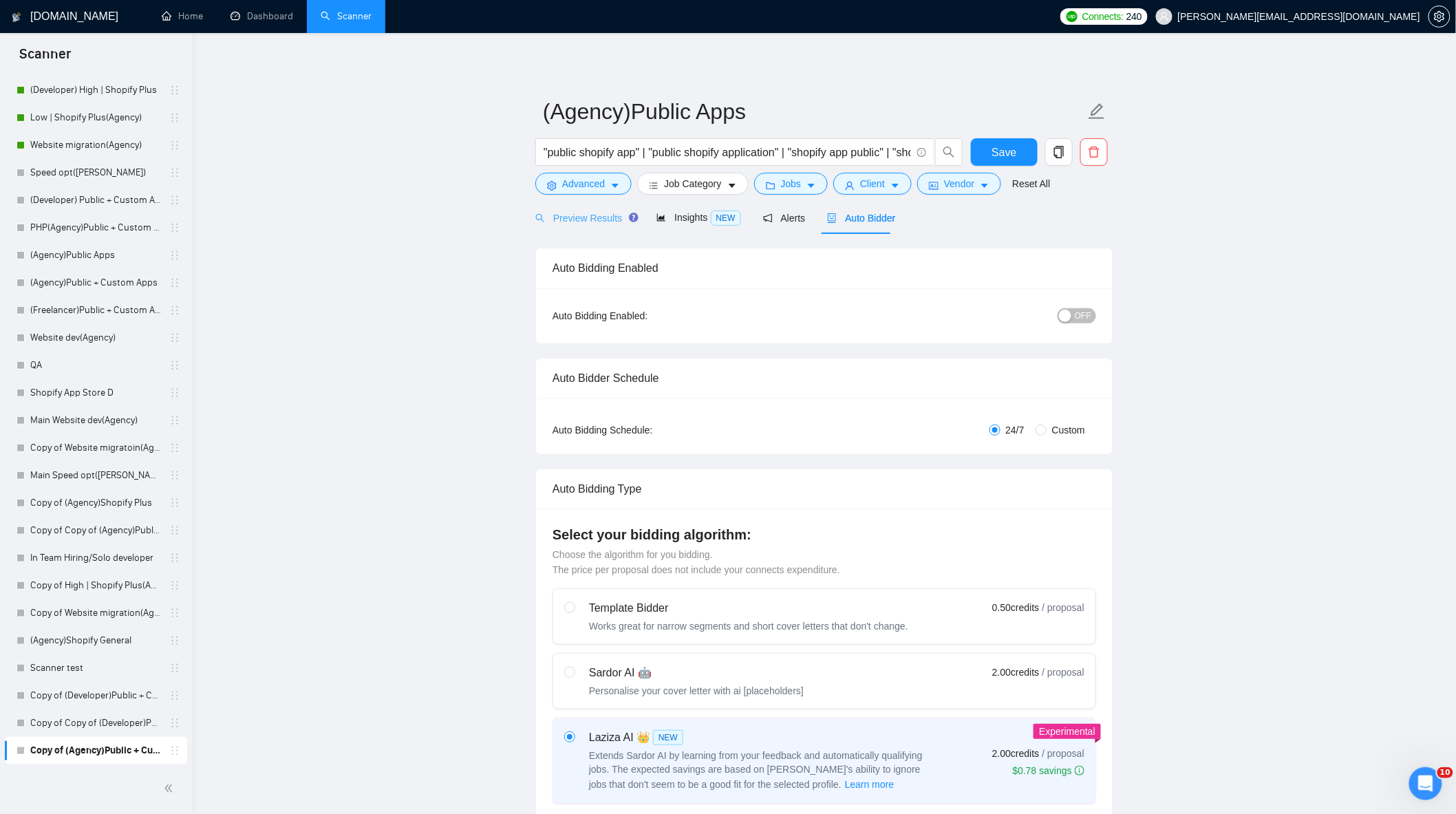
type textarea "[Lorem ips dolors am cons ad elitsed (do eiusm) te incid utlab etdolore, magnaa…"
click at [603, 225] on div "Preview Results" at bounding box center [584, 218] width 99 height 15
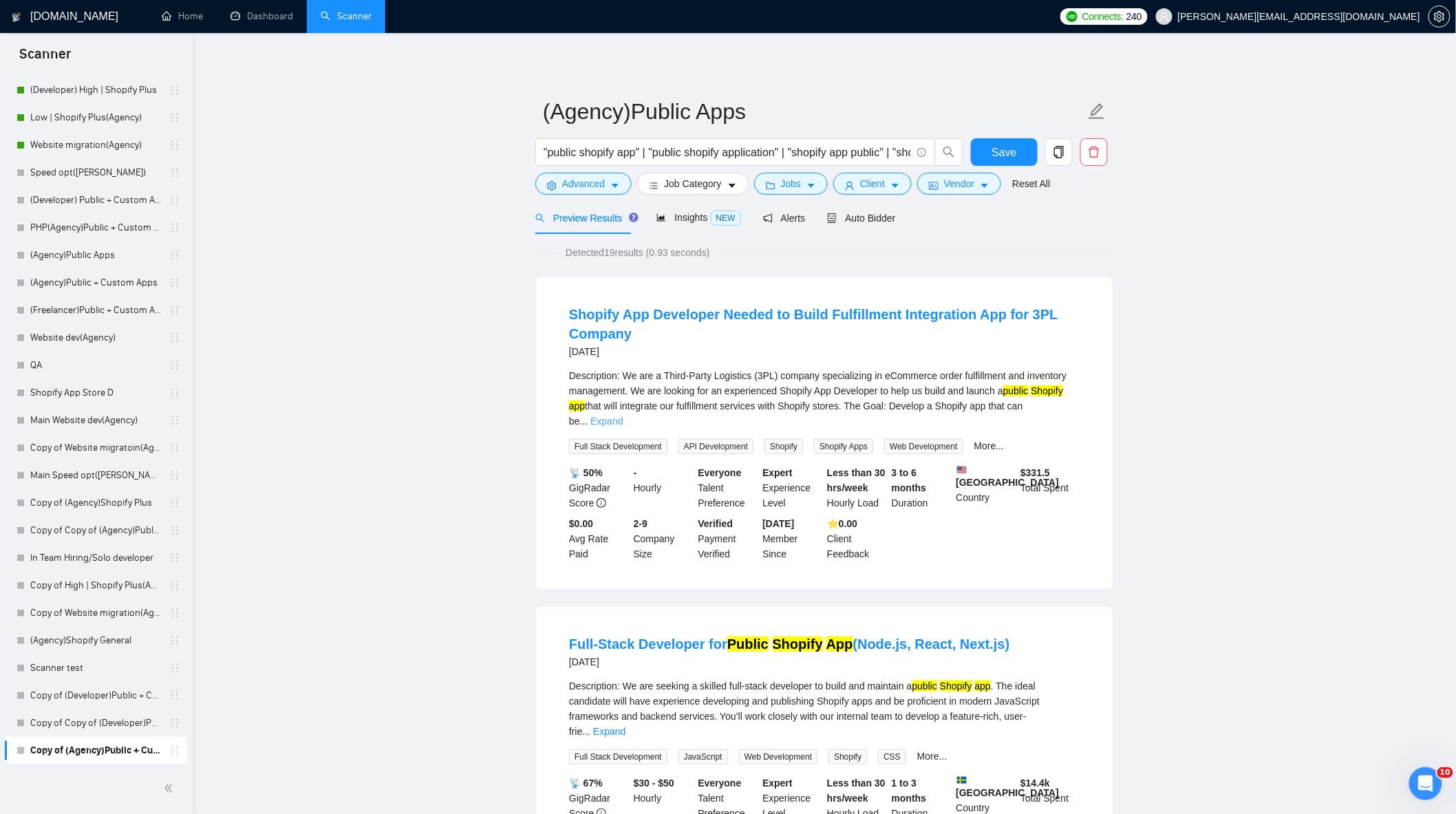
click at [623, 415] on link "Expand" at bounding box center [607, 421] width 32 height 11
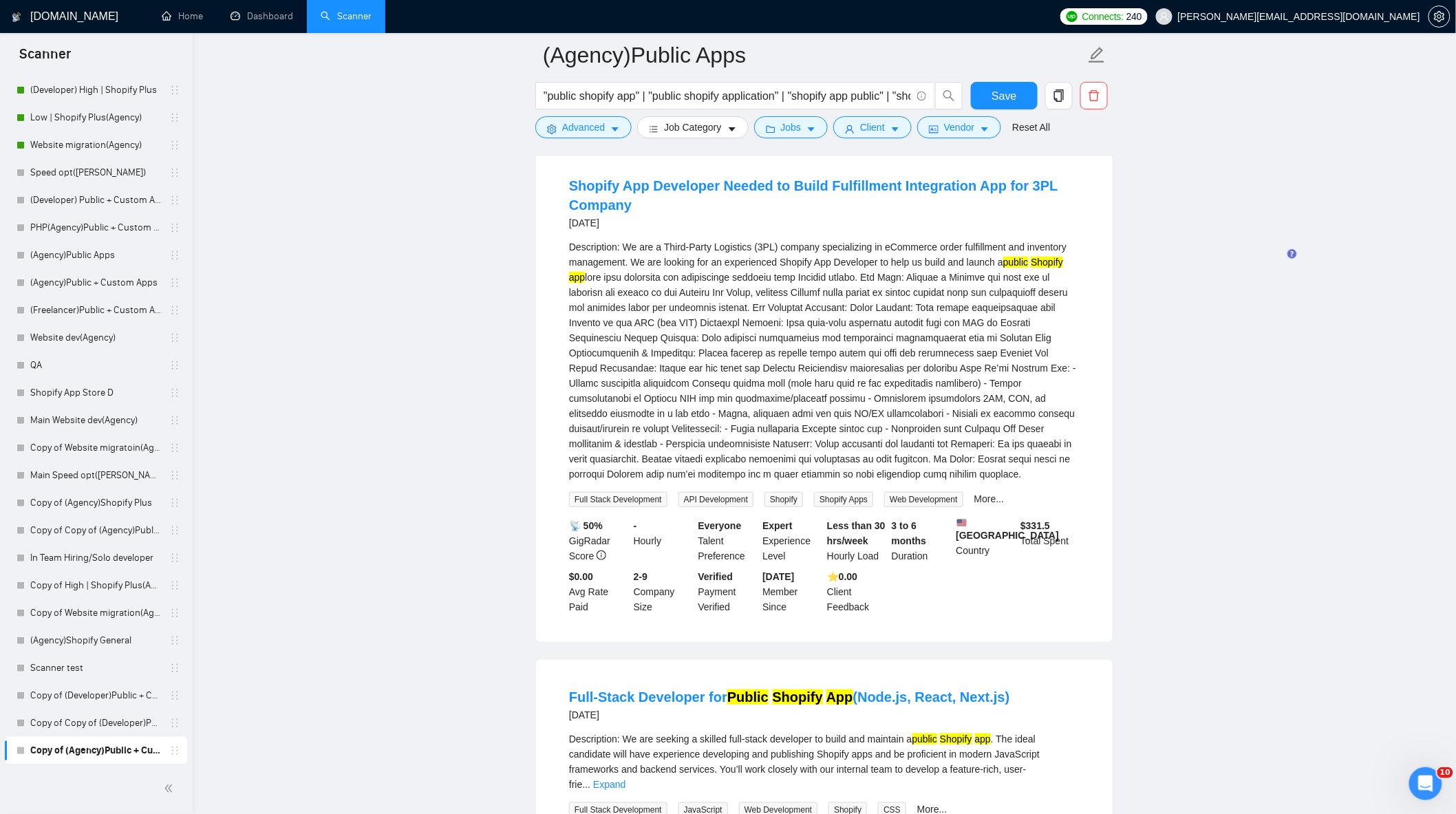
scroll to position [458, 0]
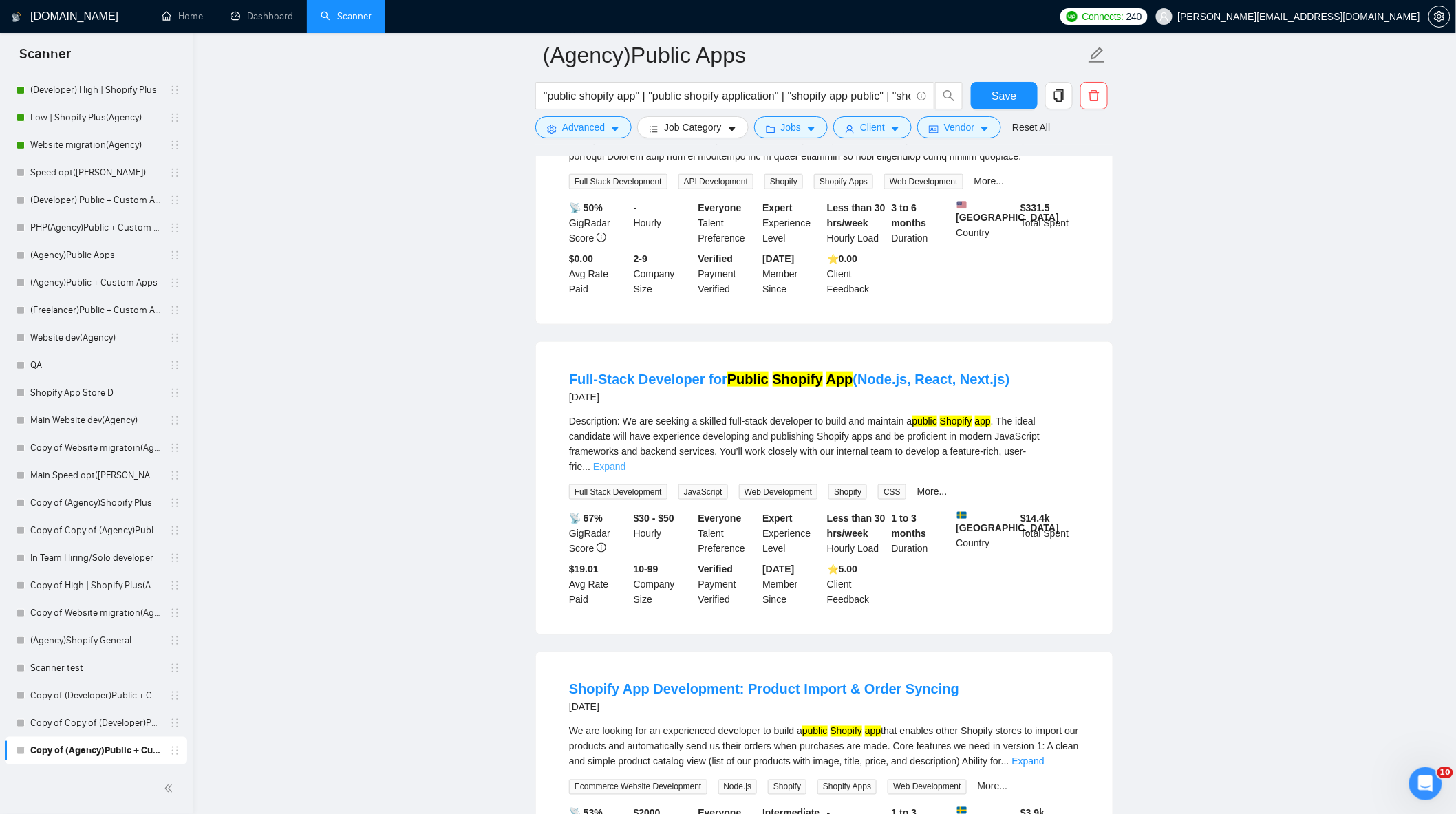
click at [626, 461] on link "Expand" at bounding box center [609, 467] width 32 height 11
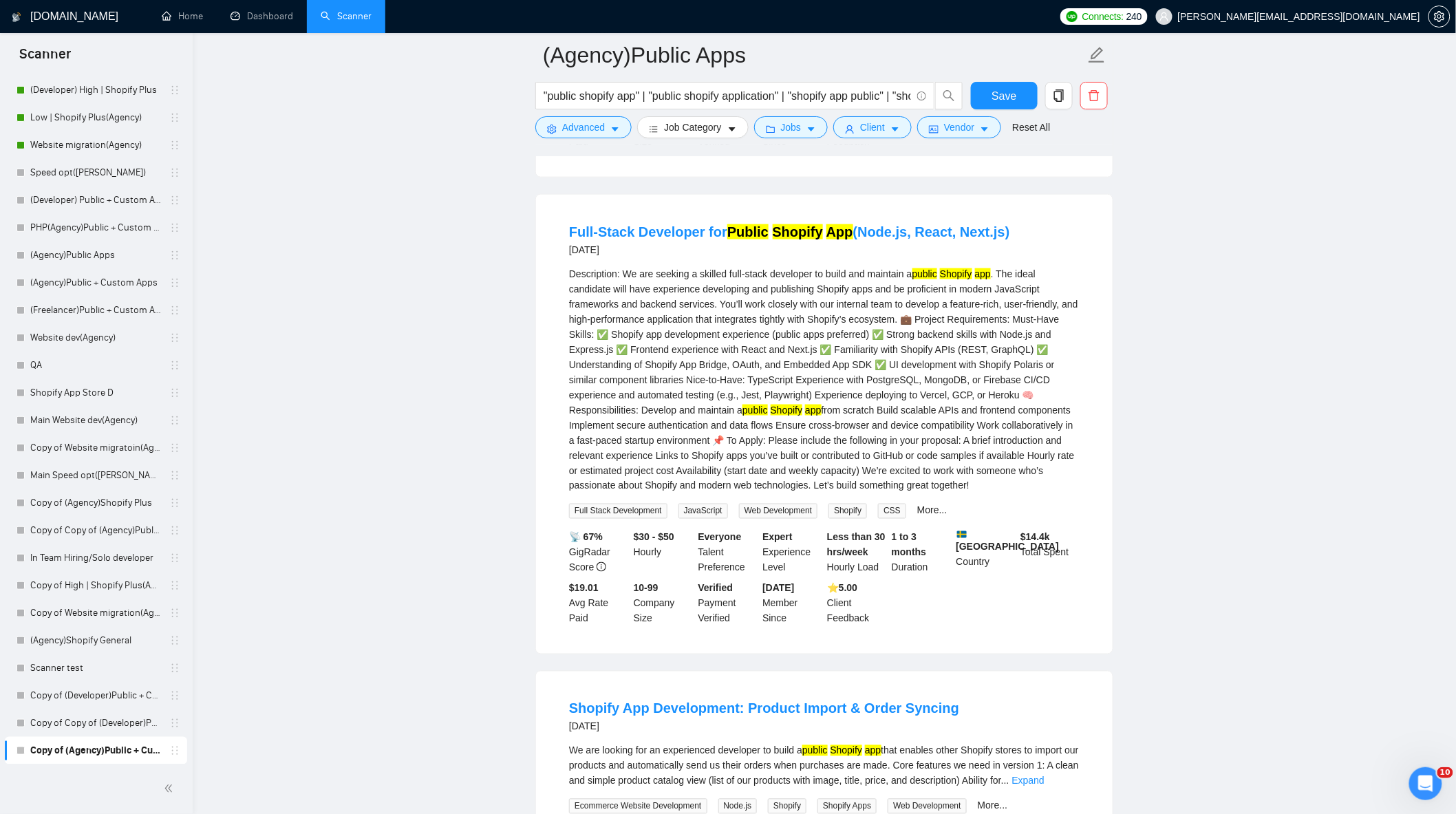
scroll to position [918, 0]
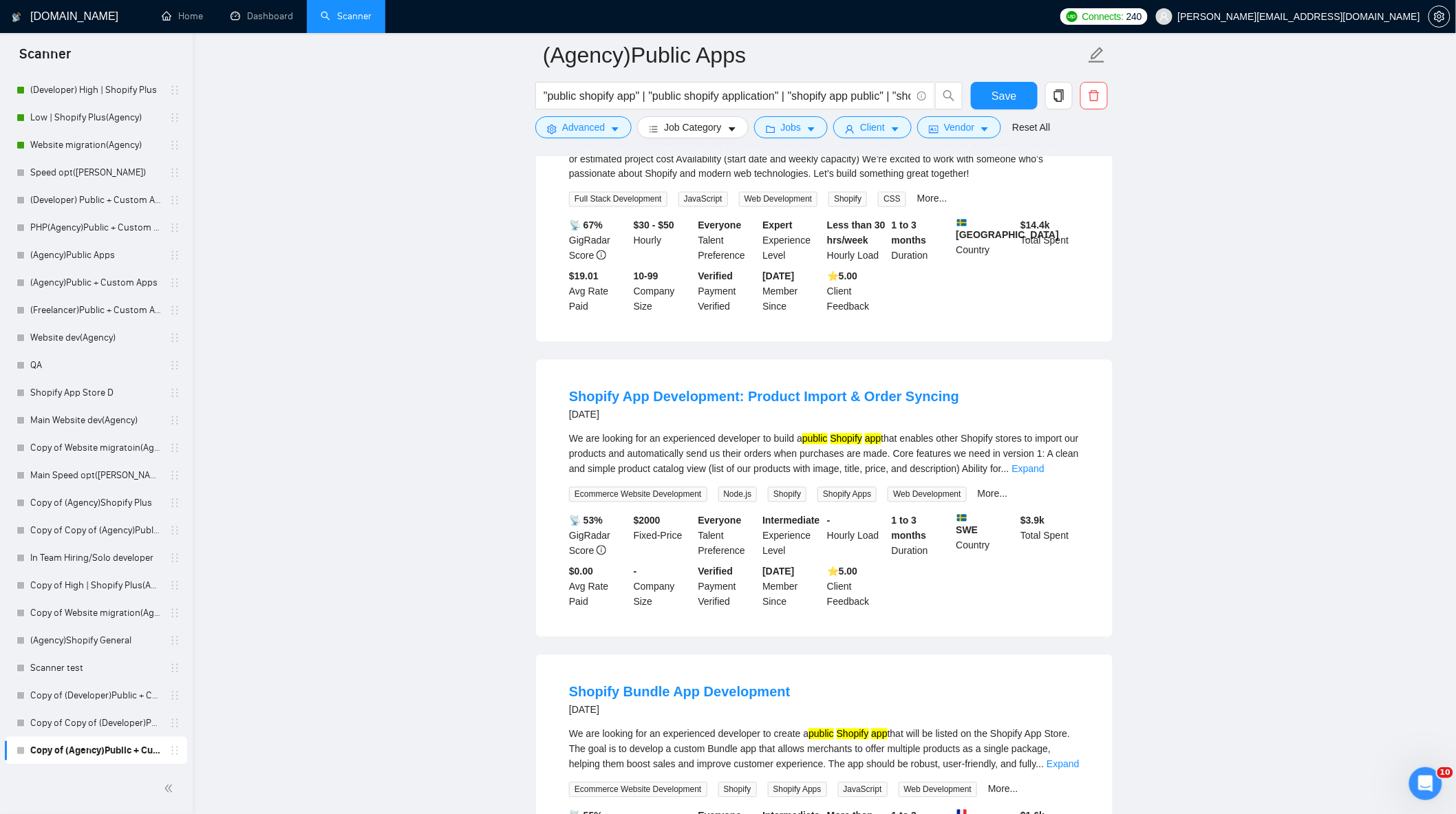
click at [1057, 470] on div "We are looking for an experienced developer to build a public Shopify app that …" at bounding box center [824, 454] width 510 height 46
click at [1045, 475] on link "Expand" at bounding box center [1029, 469] width 32 height 11
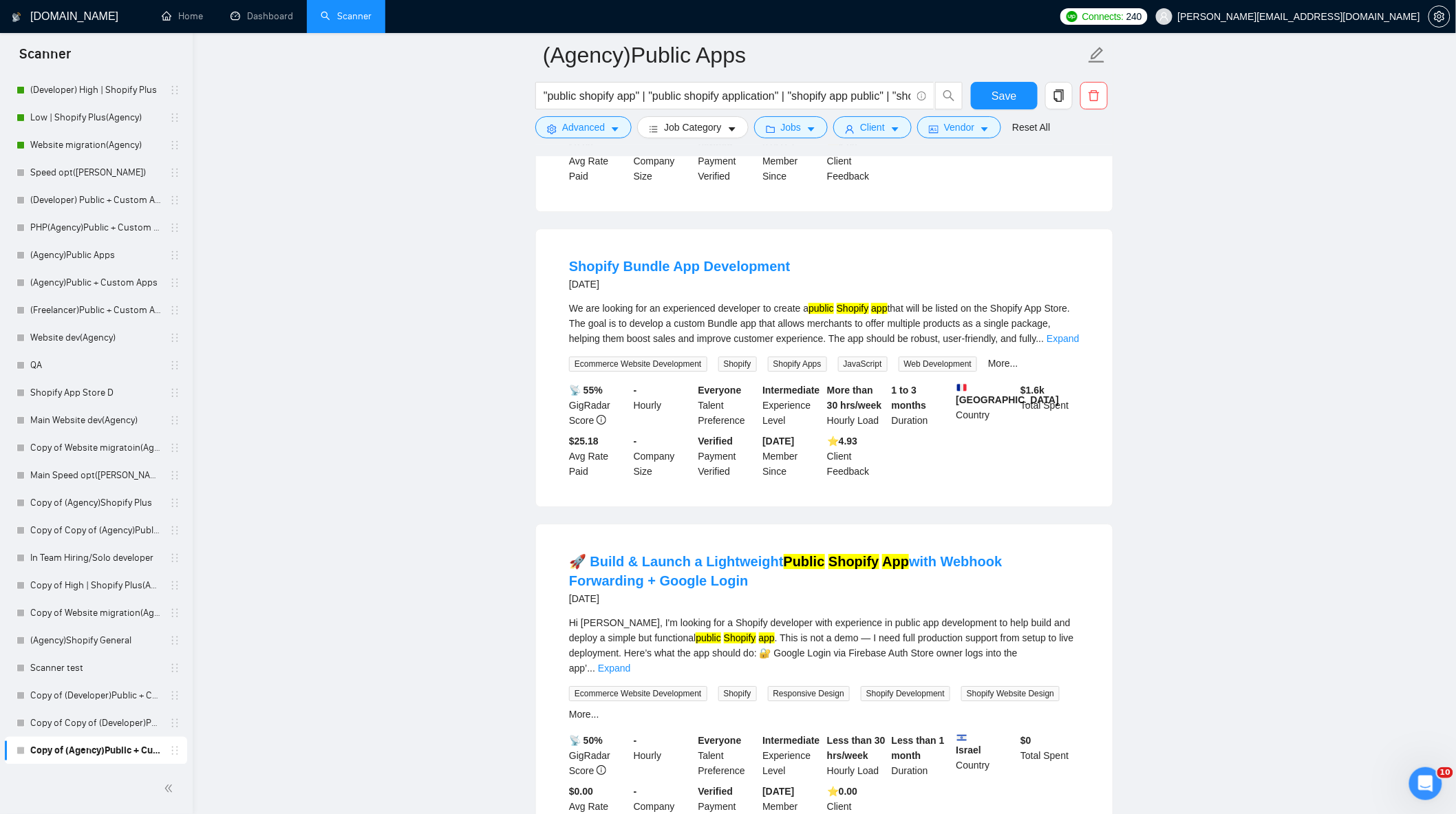
scroll to position [1606, 0]
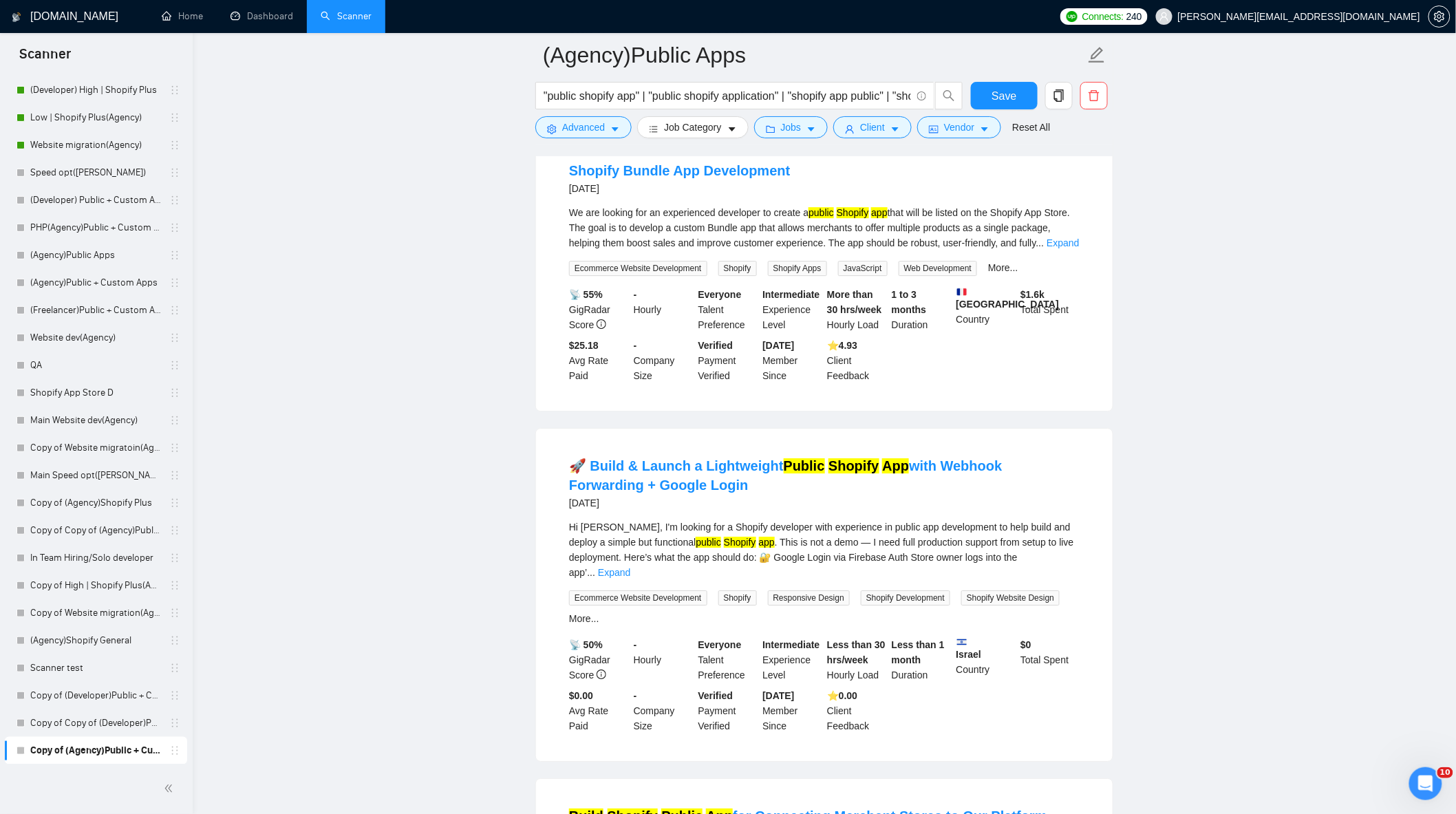
click at [1054, 251] on div "We are looking for an experienced developer to create a public Shopify app that…" at bounding box center [824, 227] width 510 height 46
click at [1057, 248] on link "Expand" at bounding box center [1063, 243] width 32 height 11
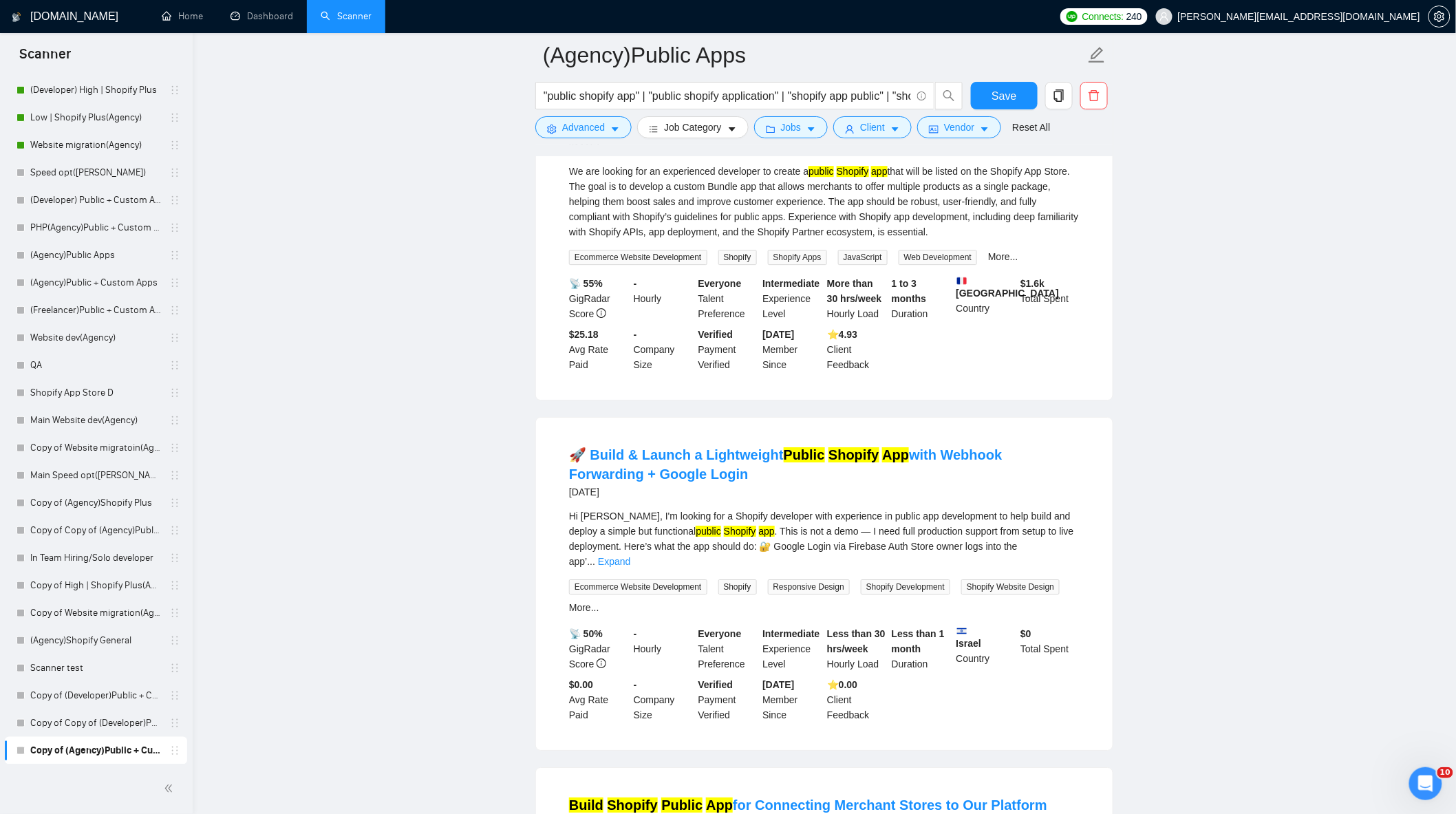
scroll to position [2141, 0]
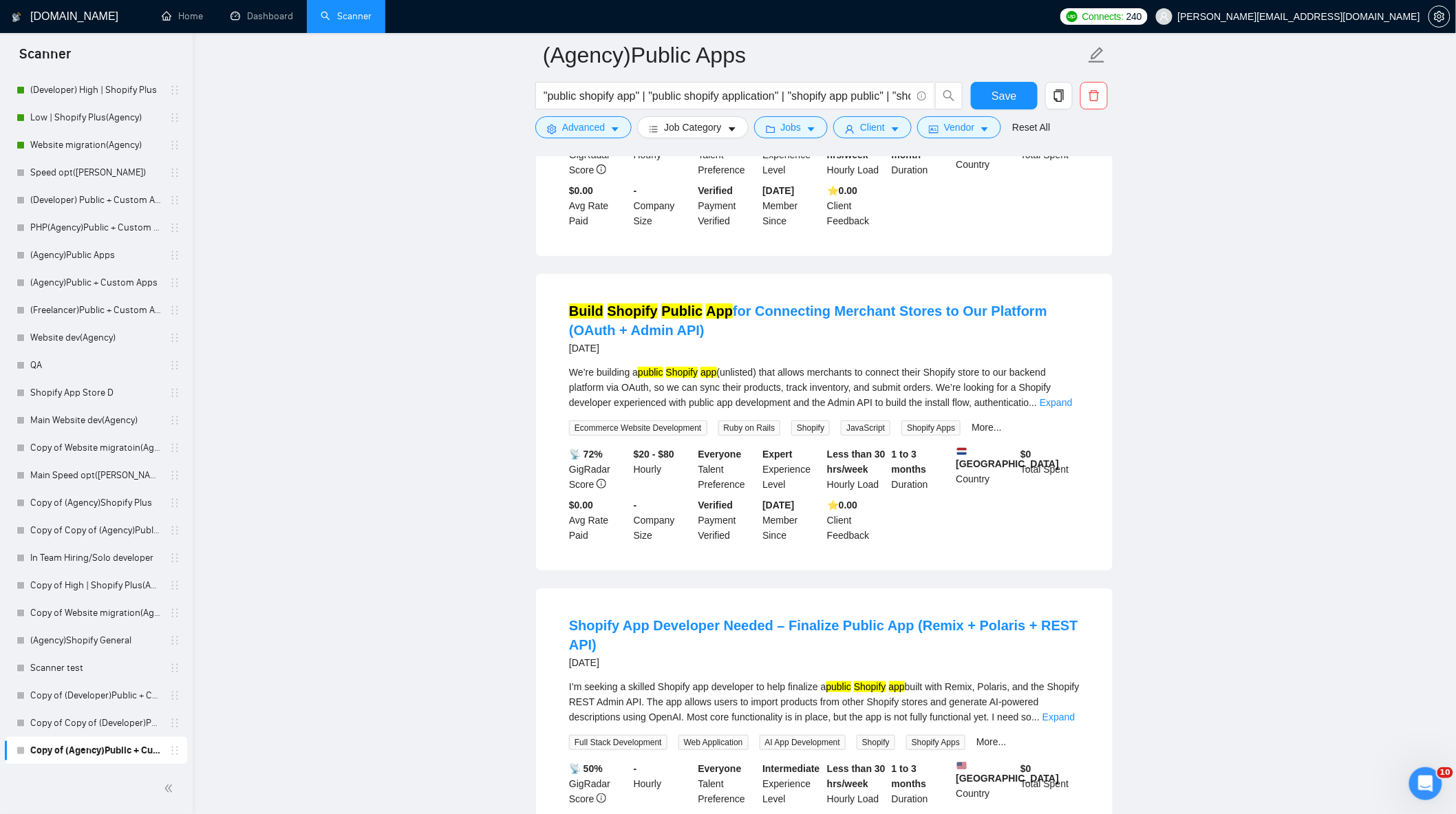
click at [1065, 402] on link "Expand" at bounding box center [1056, 403] width 32 height 11
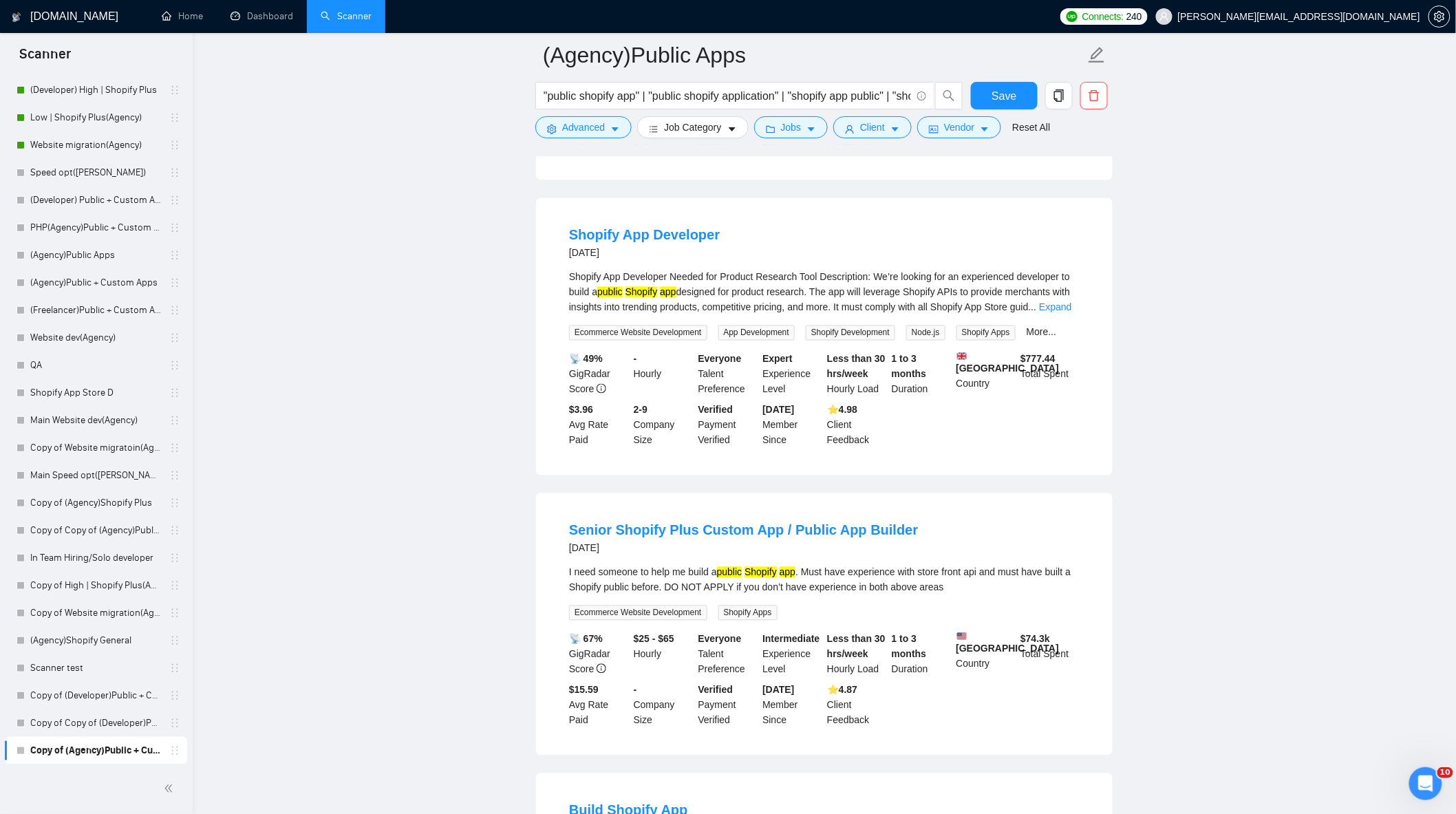
scroll to position [3058, 0]
click at [1062, 301] on link "Expand" at bounding box center [1055, 307] width 32 height 11
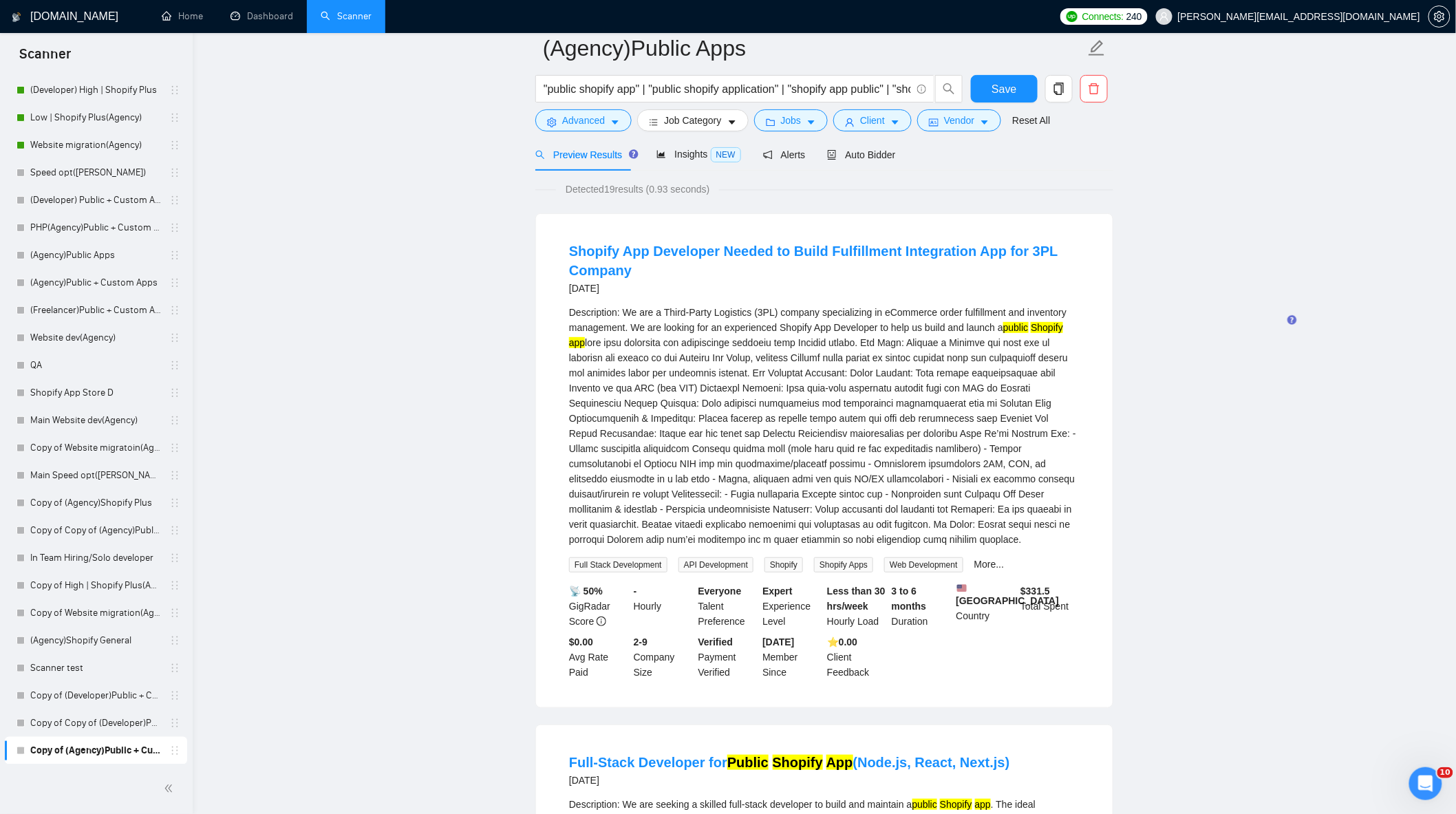
scroll to position [0, 0]
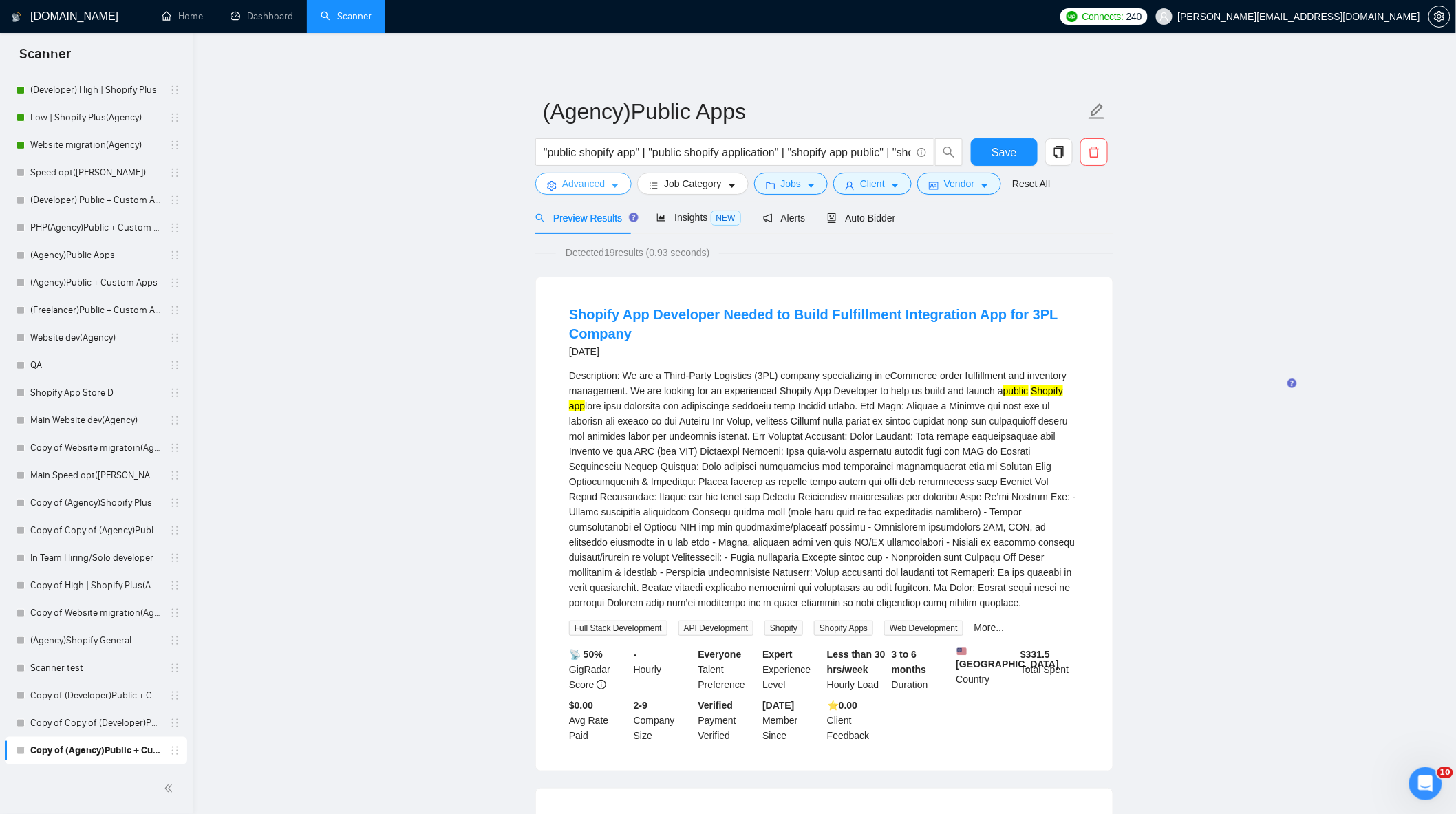
click at [611, 181] on span "caret-down" at bounding box center [616, 185] width 10 height 10
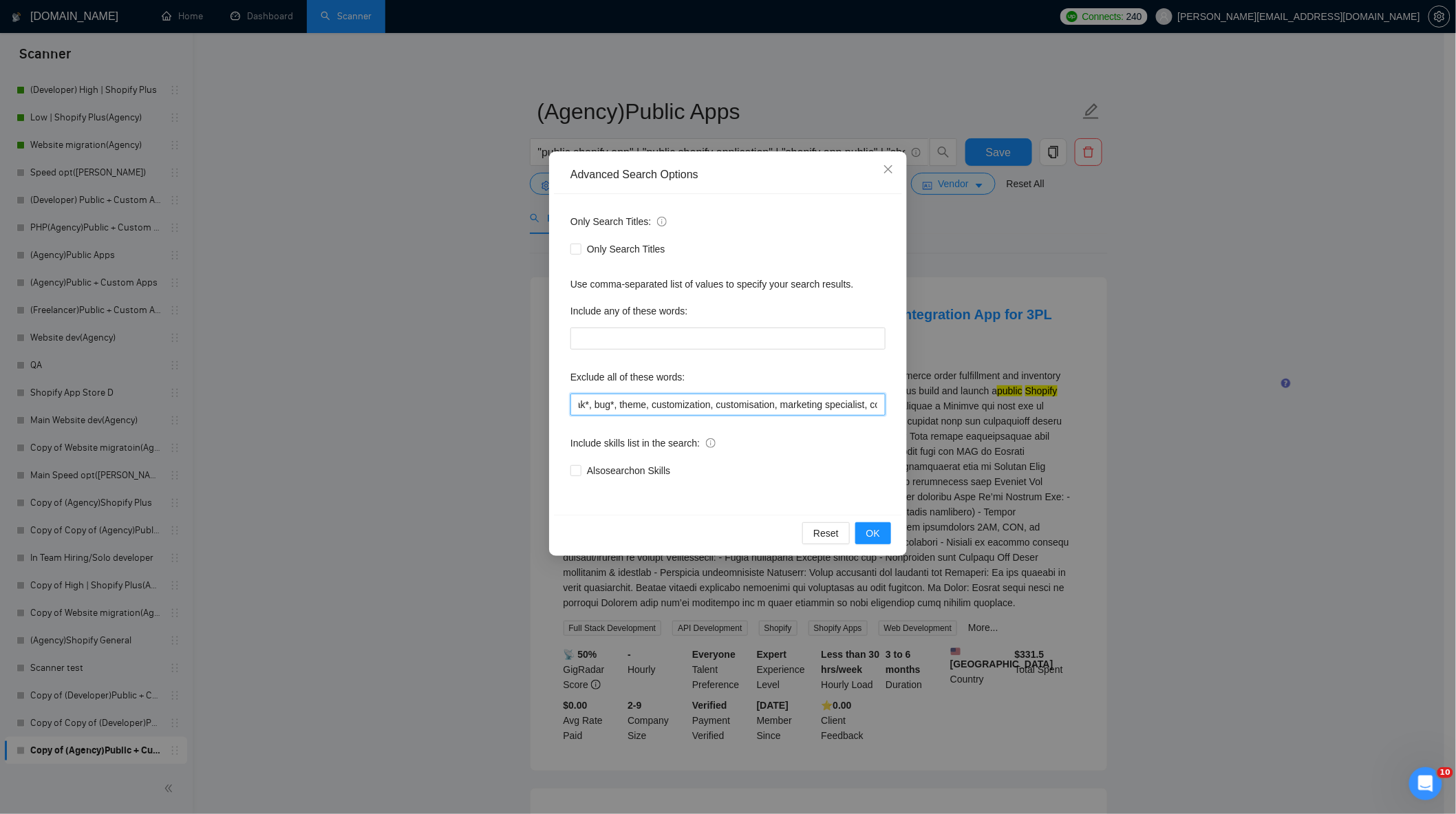
scroll to position [0, 1272]
drag, startPoint x: 615, startPoint y: 397, endPoint x: 1022, endPoint y: 435, distance: 408.8
click at [1022, 435] on div "Advanced Search Options Only Search Titles: Only Search Titles Use comma-separa…" at bounding box center [728, 407] width 1456 height 814
click at [876, 421] on div "Only Search Titles: Only Search Titles Use comma-separated list of values to sp…" at bounding box center [727, 354] width 348 height 321
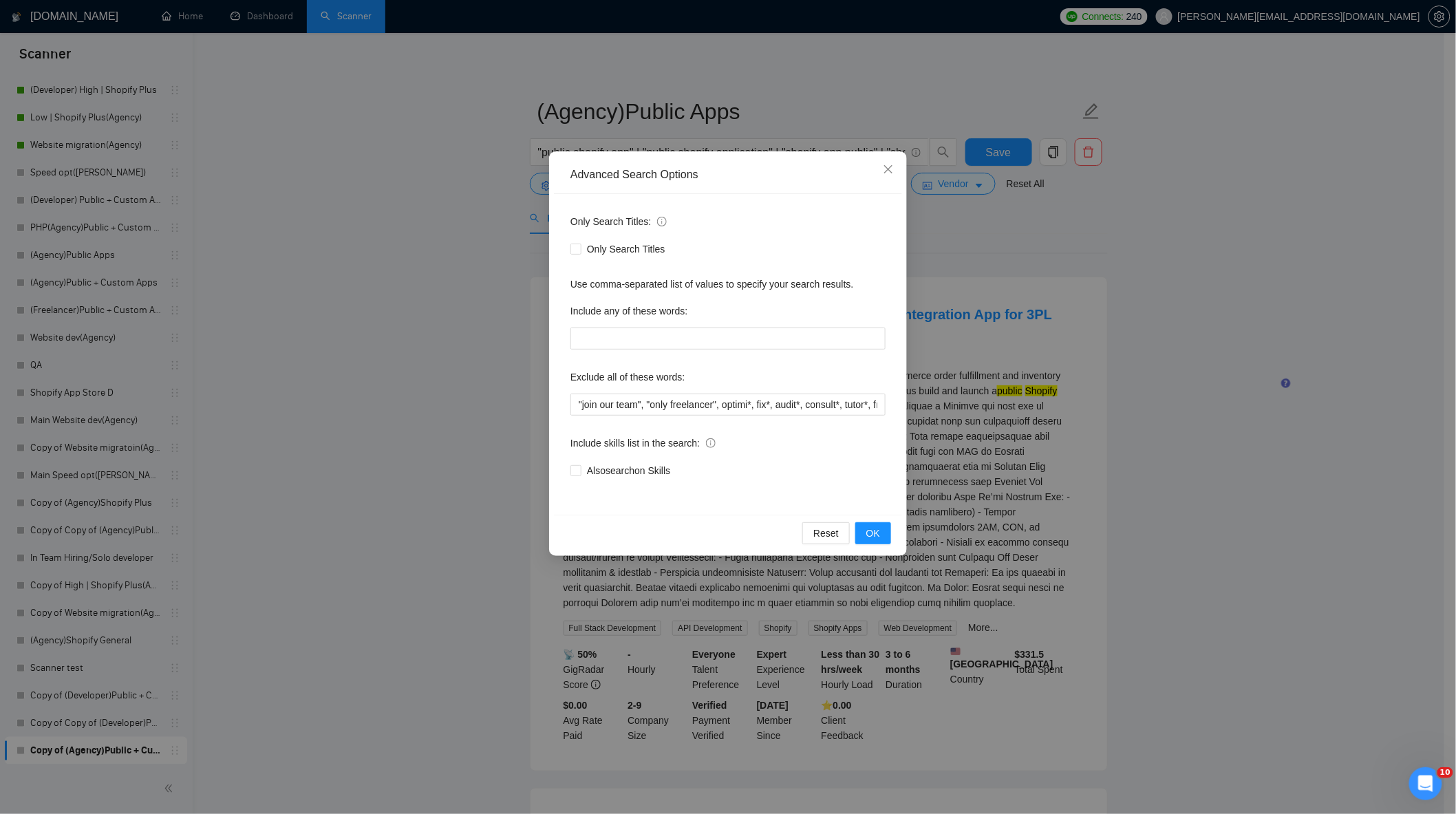
drag, startPoint x: 1150, startPoint y: 439, endPoint x: 1143, endPoint y: 435, distance: 8.1
click at [1148, 439] on div "Advanced Search Options Only Search Titles: Only Search Titles Use comma-separa…" at bounding box center [728, 407] width 1456 height 814
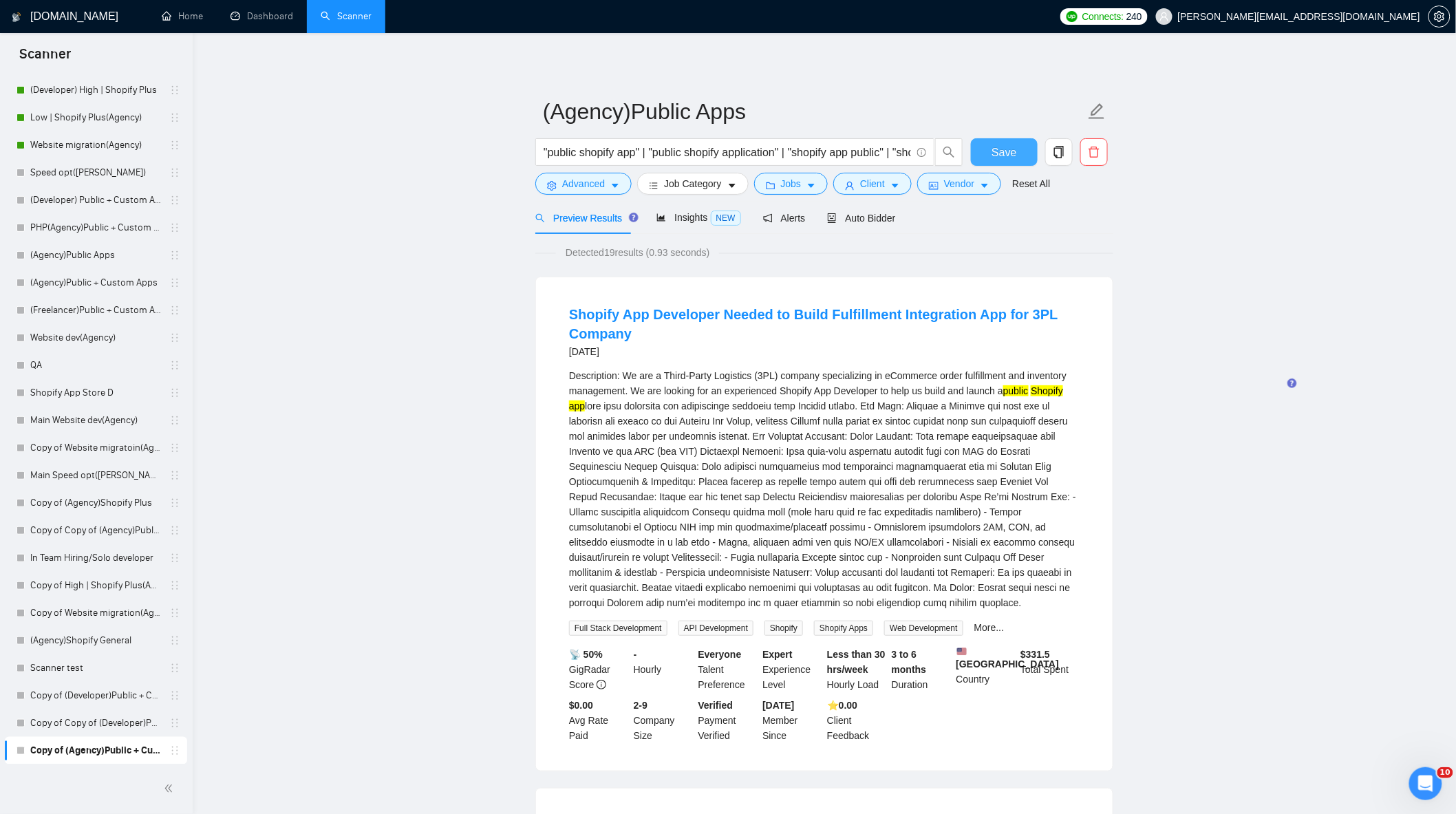
click at [1016, 148] on button "Save" at bounding box center [1004, 152] width 67 height 27
